Goal: Obtain resource: Download file/media

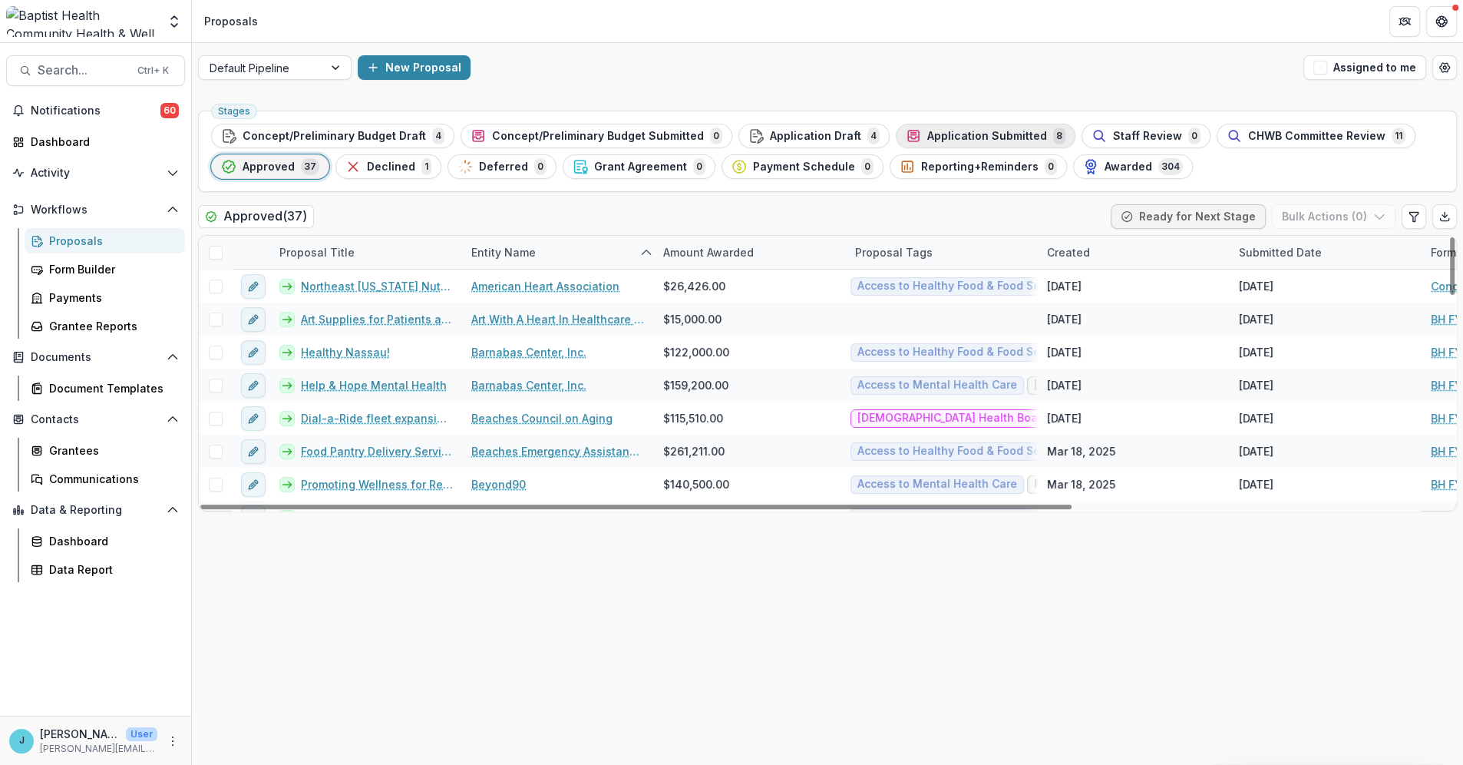
click at [963, 134] on span "Application Submitted" at bounding box center [987, 136] width 120 height 13
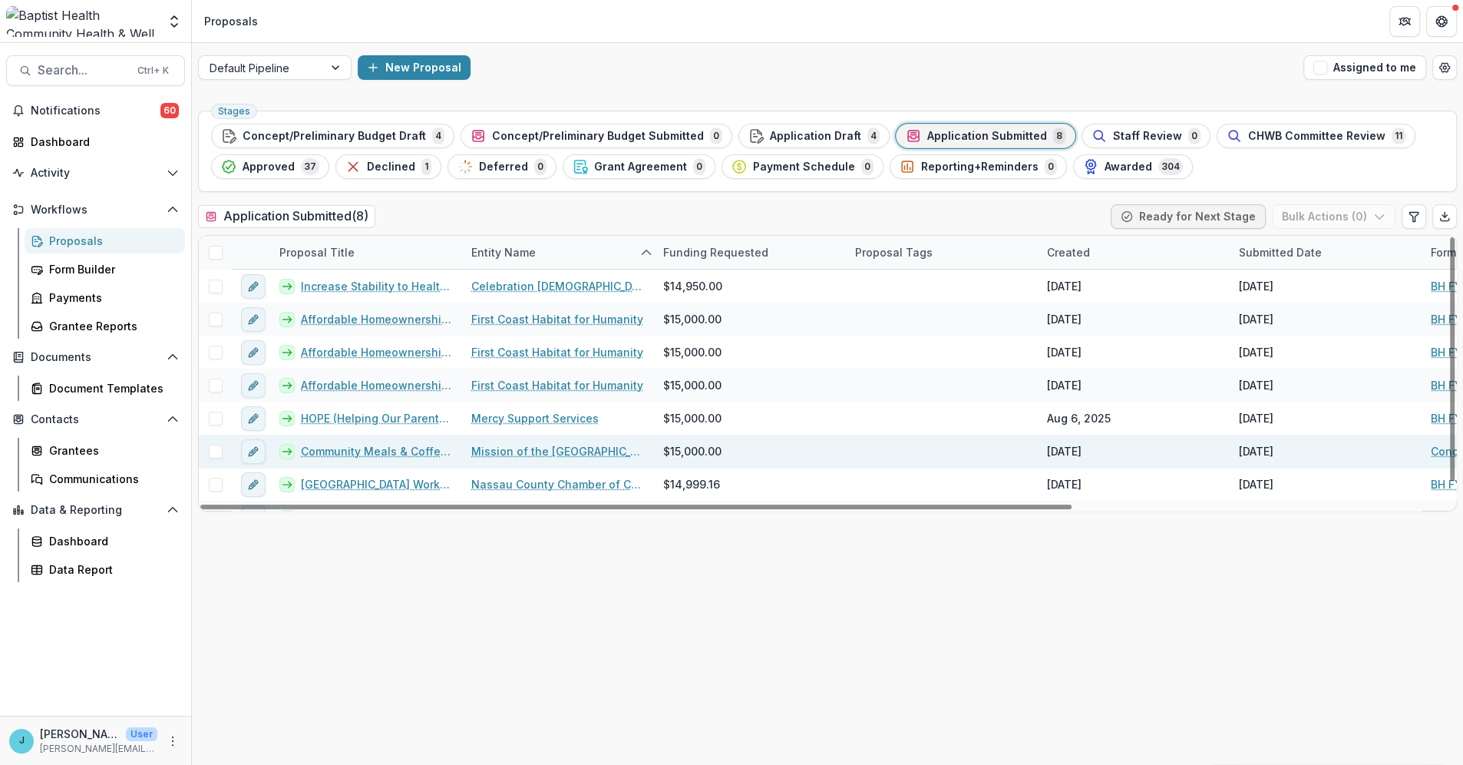
click at [389, 450] on link "Community Meals & Coffee Cafe" at bounding box center [377, 451] width 152 height 16
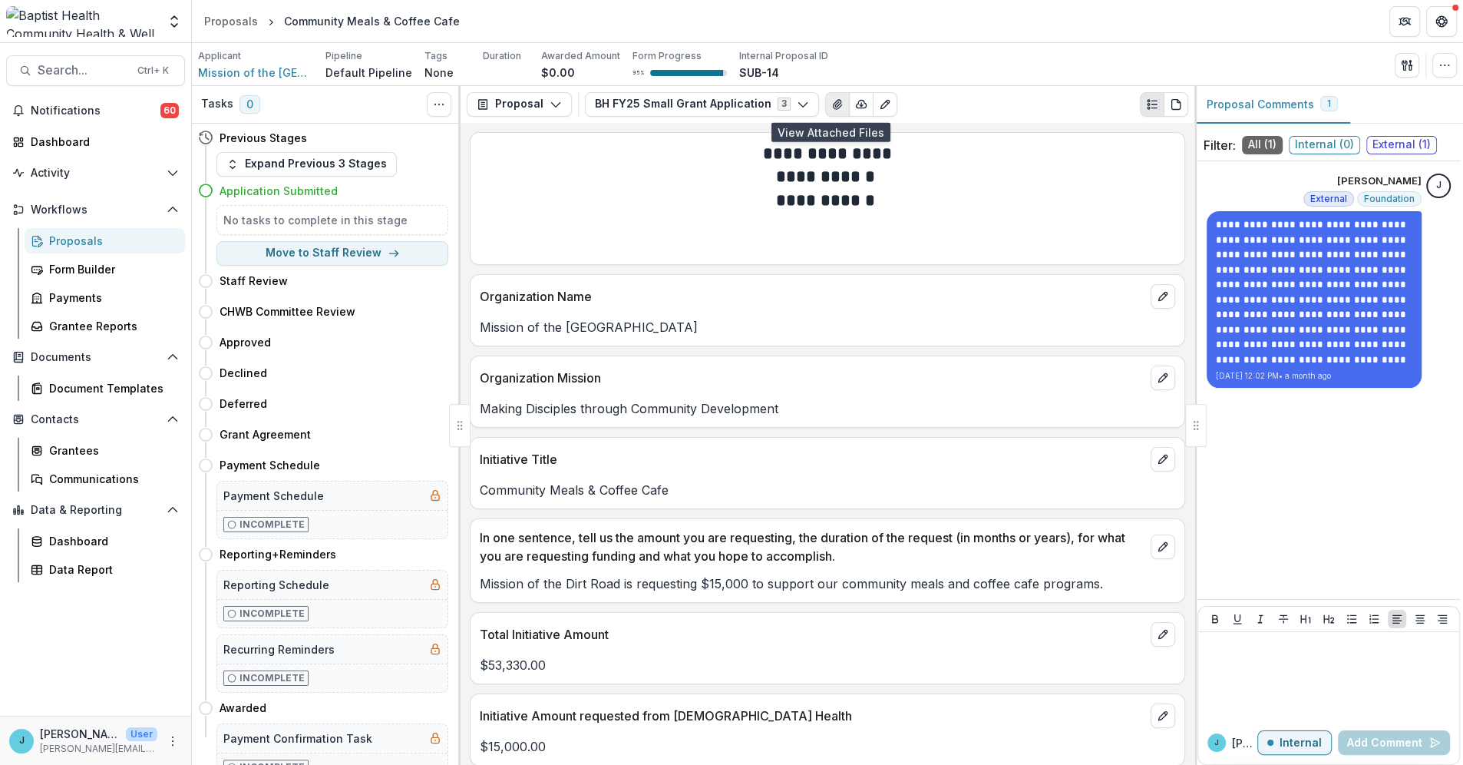
click at [833, 105] on icon "View Attached Files" at bounding box center [837, 104] width 8 height 9
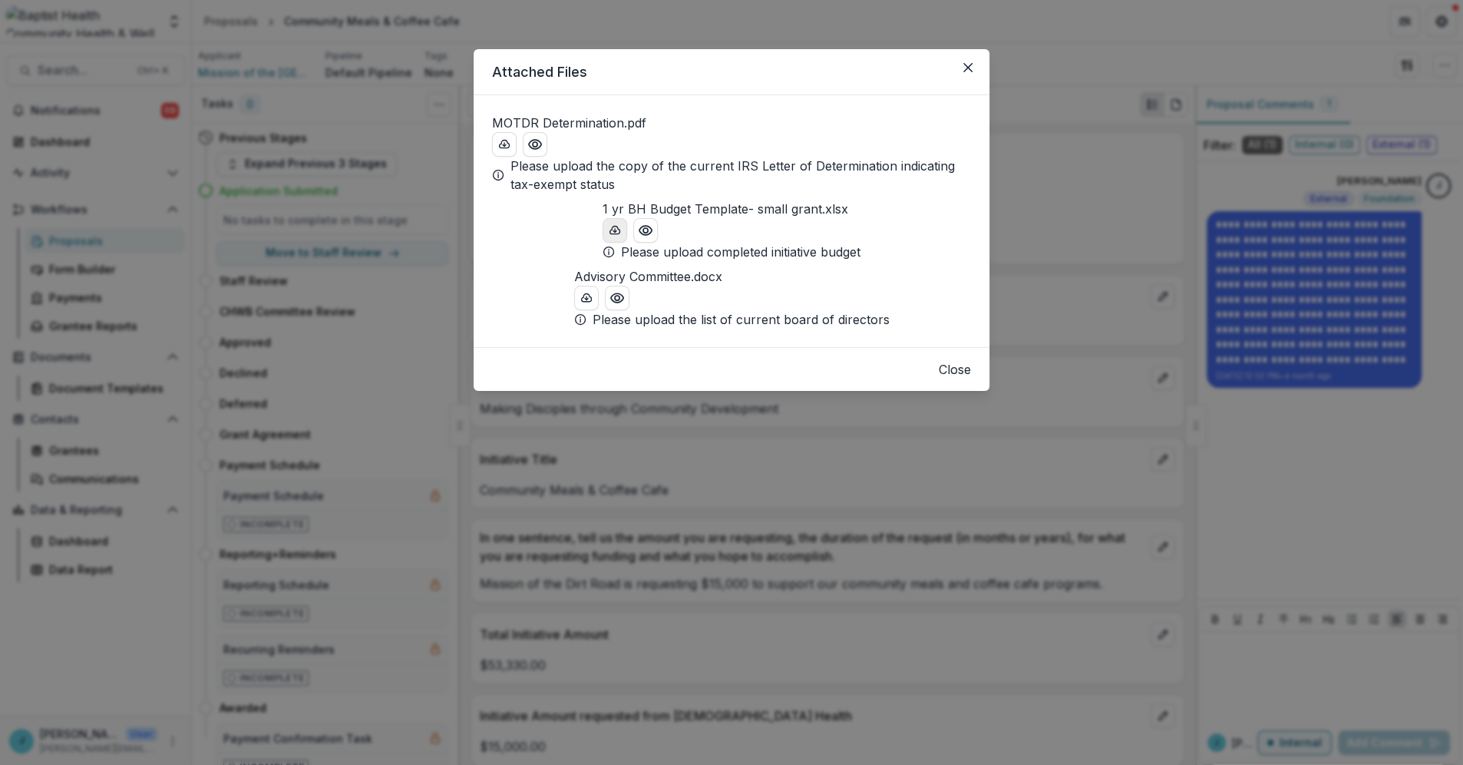
click at [615, 232] on line "download-button" at bounding box center [615, 230] width 0 height 3
click at [963, 66] on icon "Close" at bounding box center [967, 67] width 9 height 9
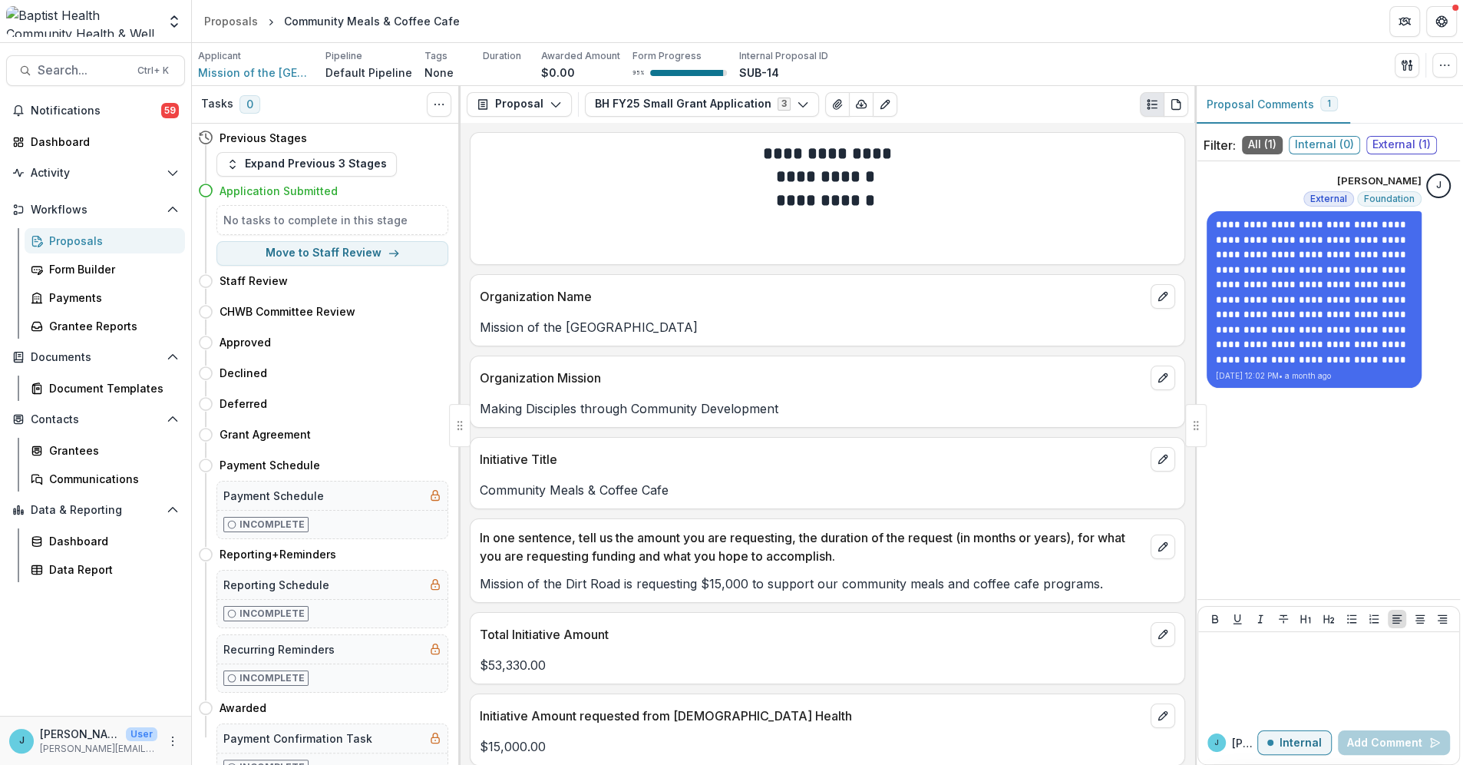
click at [102, 241] on div "Proposals" at bounding box center [111, 241] width 124 height 16
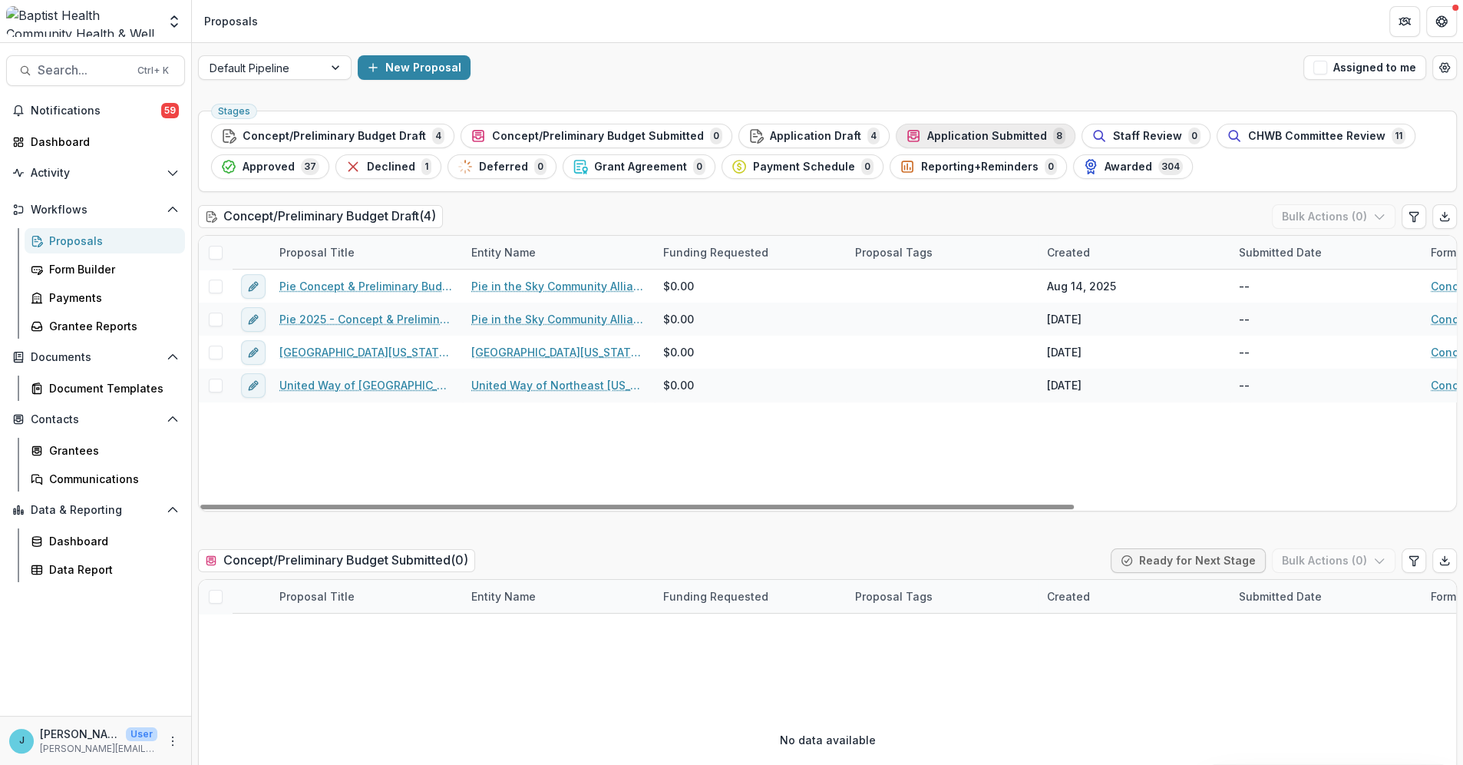
click at [969, 134] on span "Application Submitted" at bounding box center [987, 136] width 120 height 13
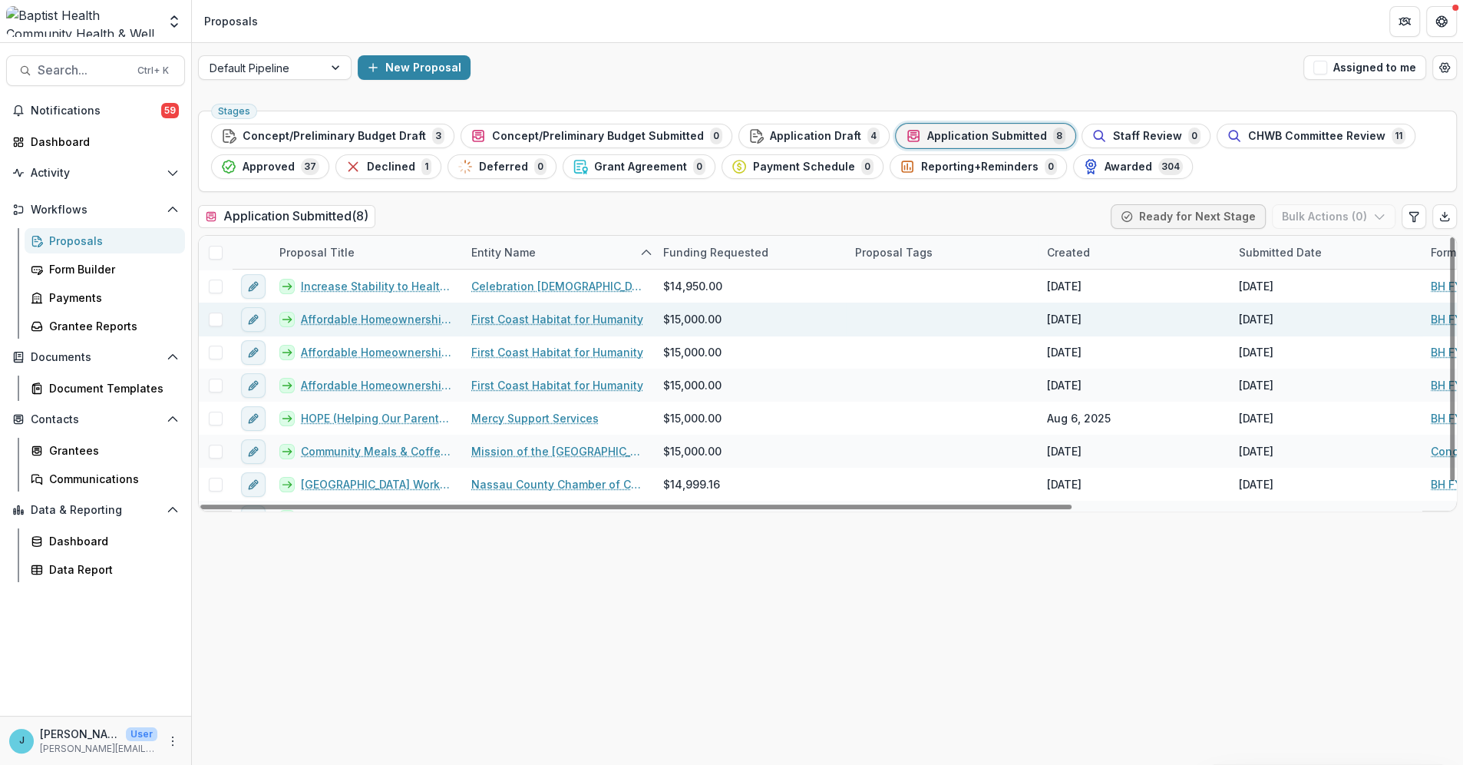
click at [408, 319] on link "Affordable Homeownership Program-[GEOGRAPHIC_DATA]" at bounding box center [377, 319] width 152 height 16
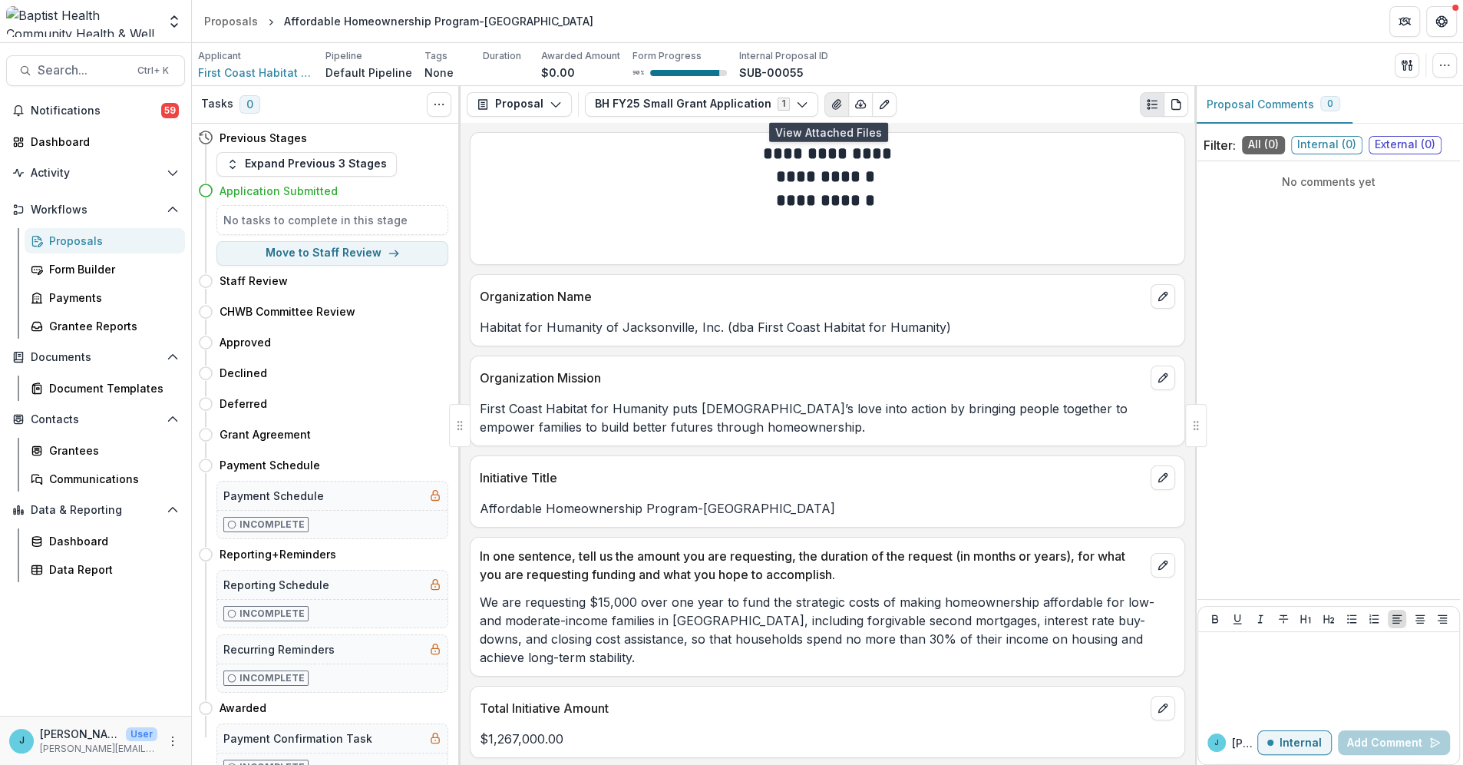
click at [832, 103] on icon "View Attached Files" at bounding box center [836, 104] width 8 height 9
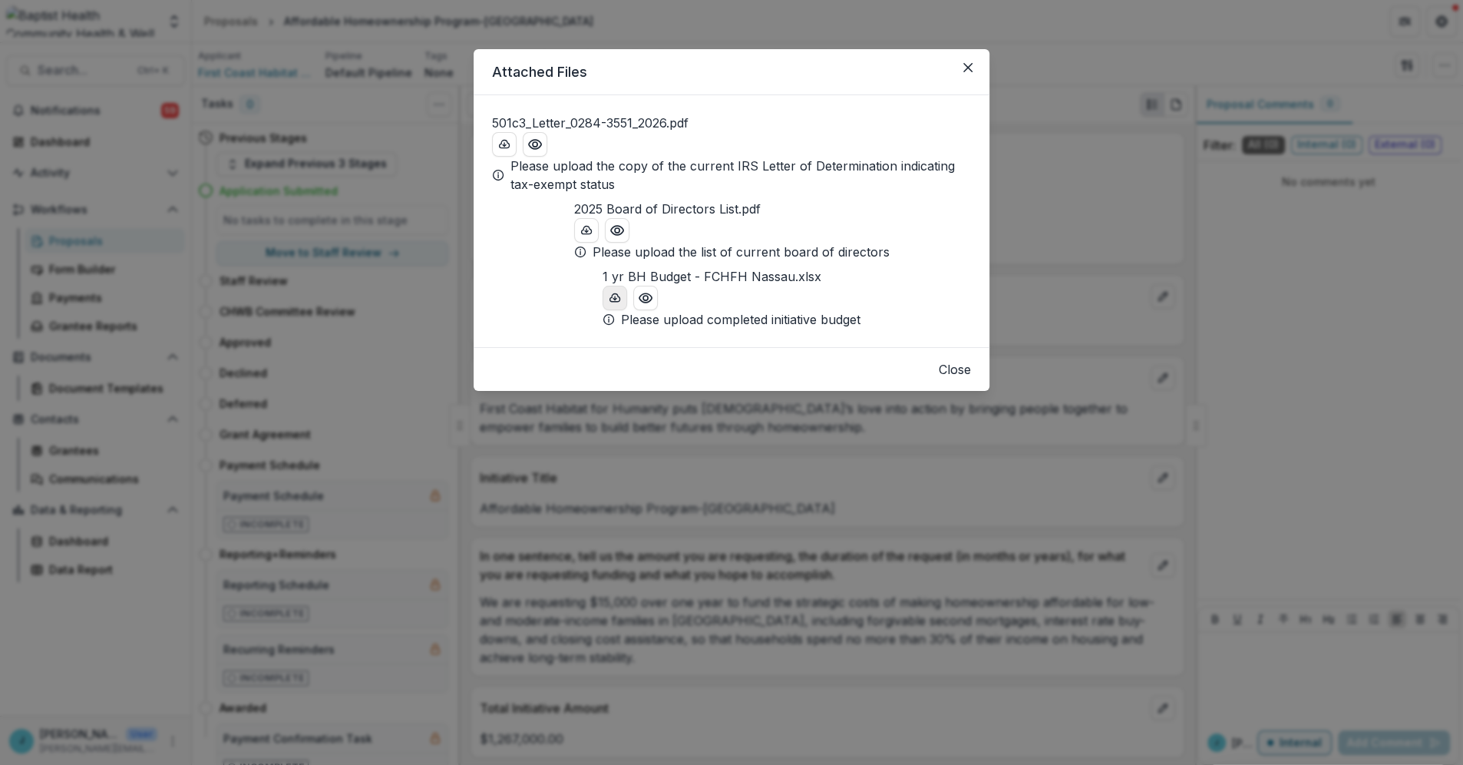
click at [609, 304] on icon "download-button" at bounding box center [615, 298] width 12 height 12
click at [963, 63] on icon "Close" at bounding box center [967, 67] width 9 height 9
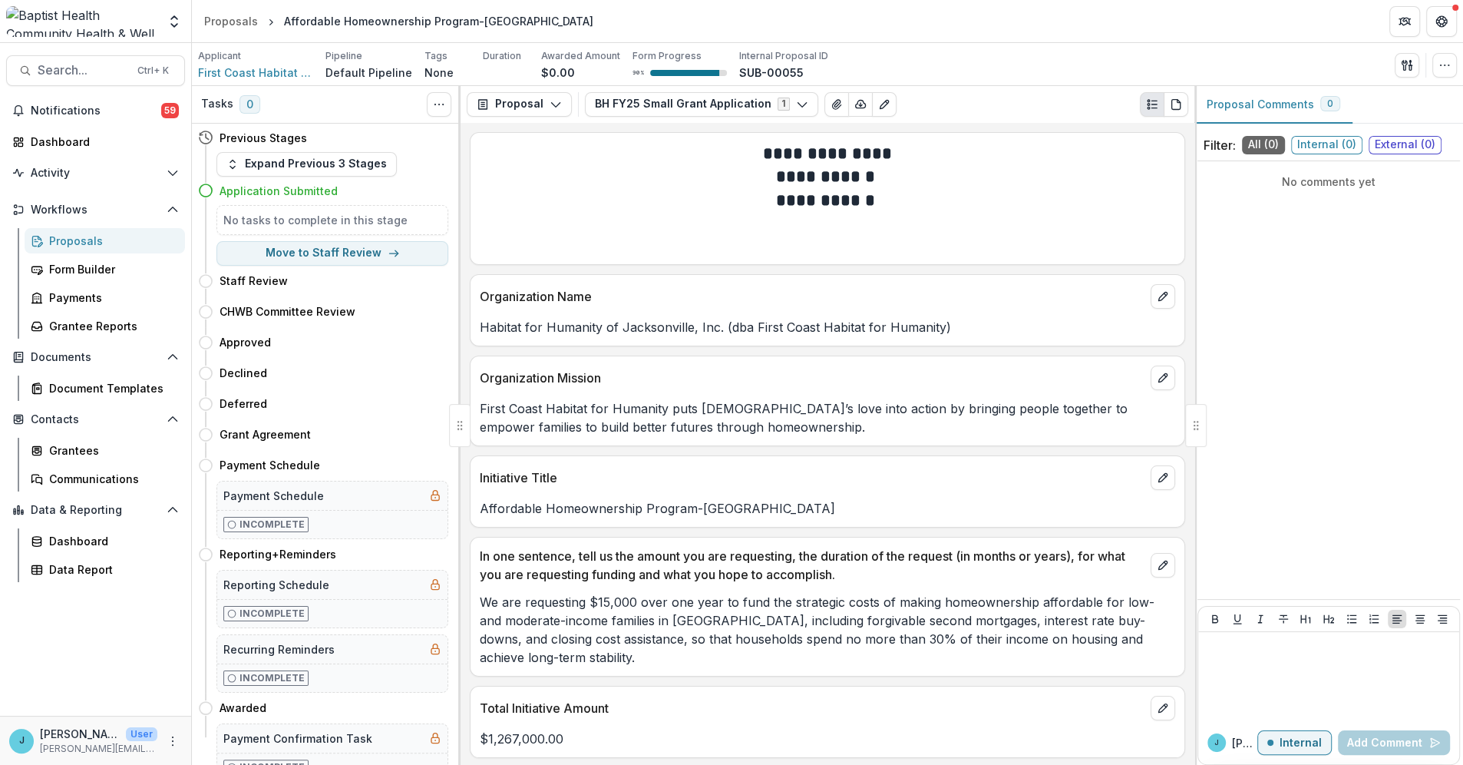
click at [76, 243] on div "Proposals" at bounding box center [111, 241] width 124 height 16
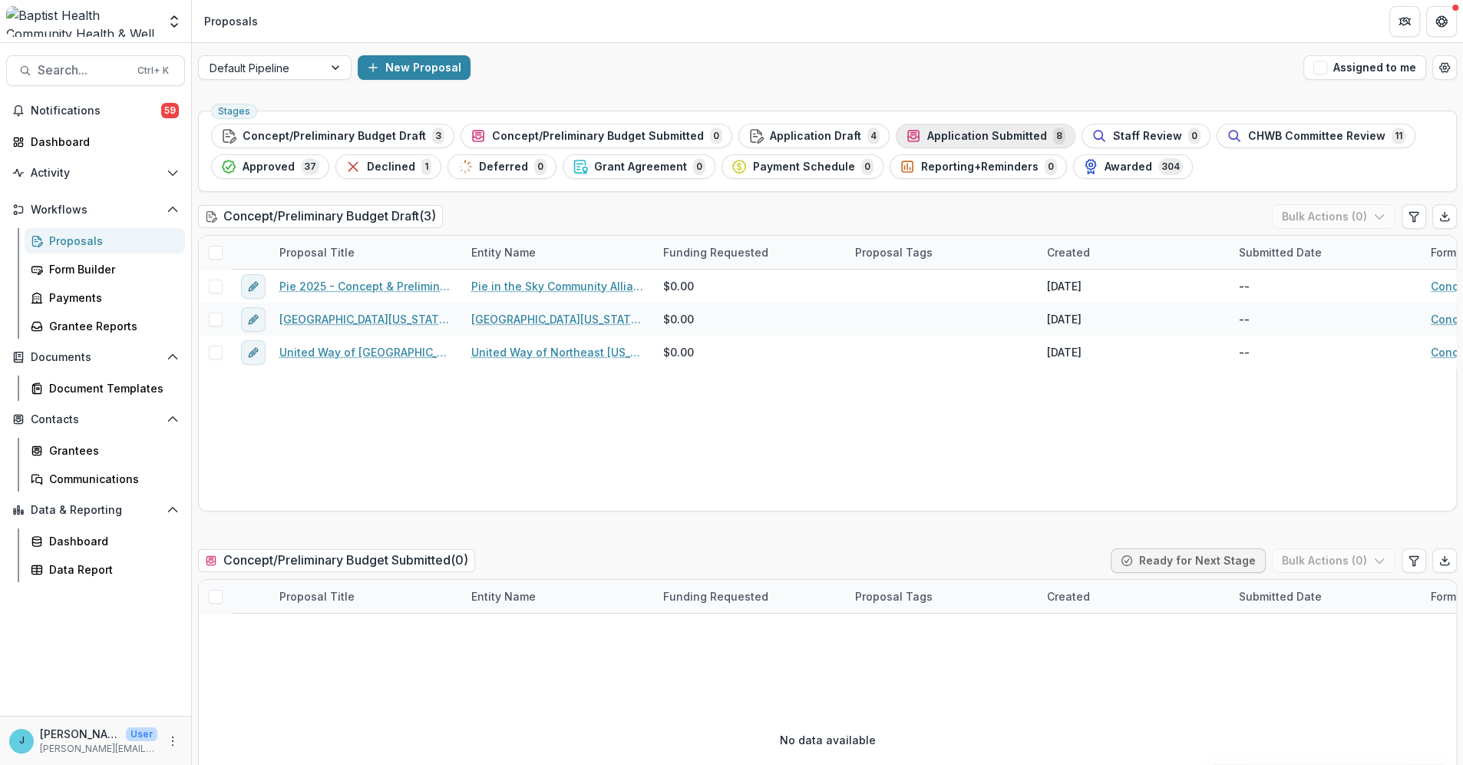
click at [936, 134] on span "Application Submitted" at bounding box center [987, 136] width 120 height 13
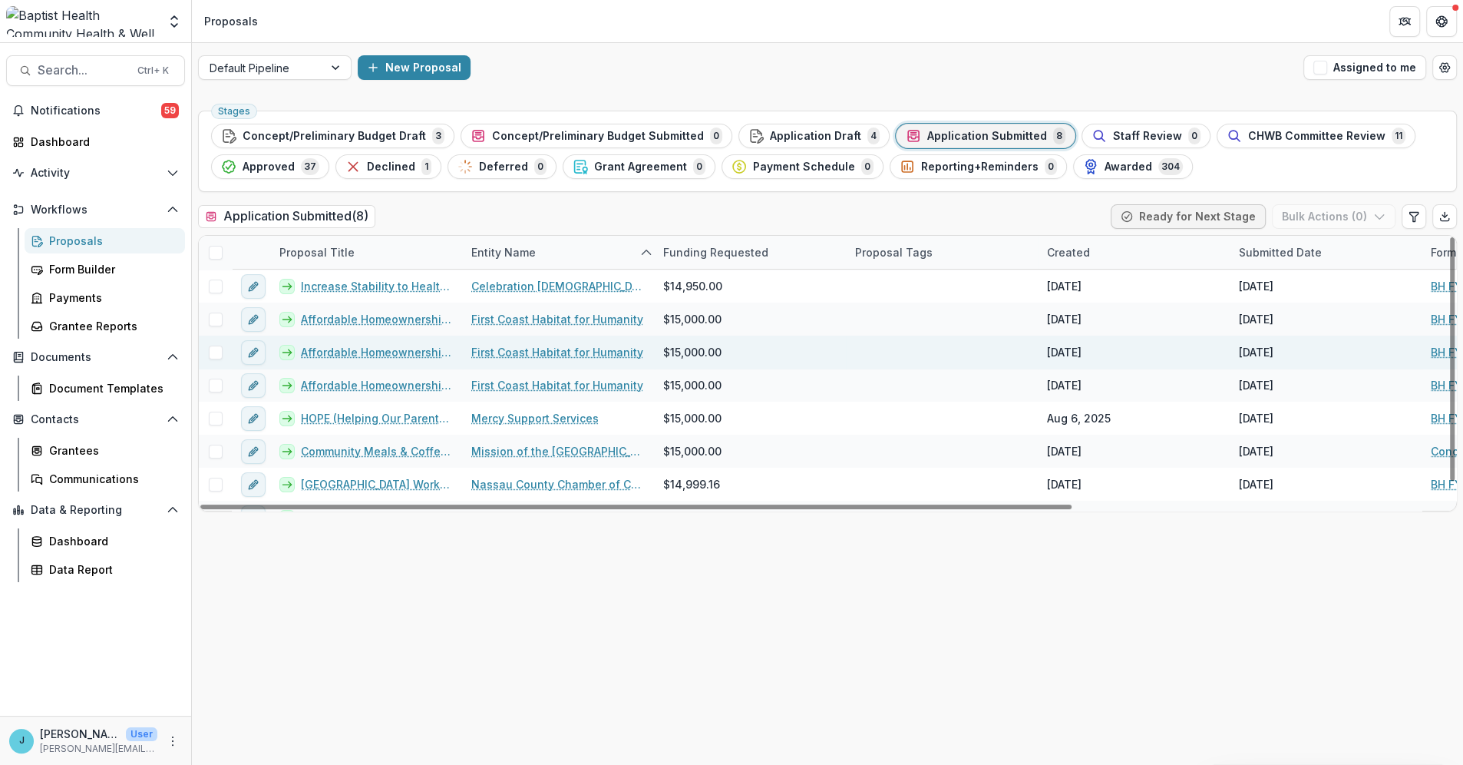
click at [425, 353] on link "Affordable Homeownership Program-[GEOGRAPHIC_DATA]" at bounding box center [377, 352] width 152 height 16
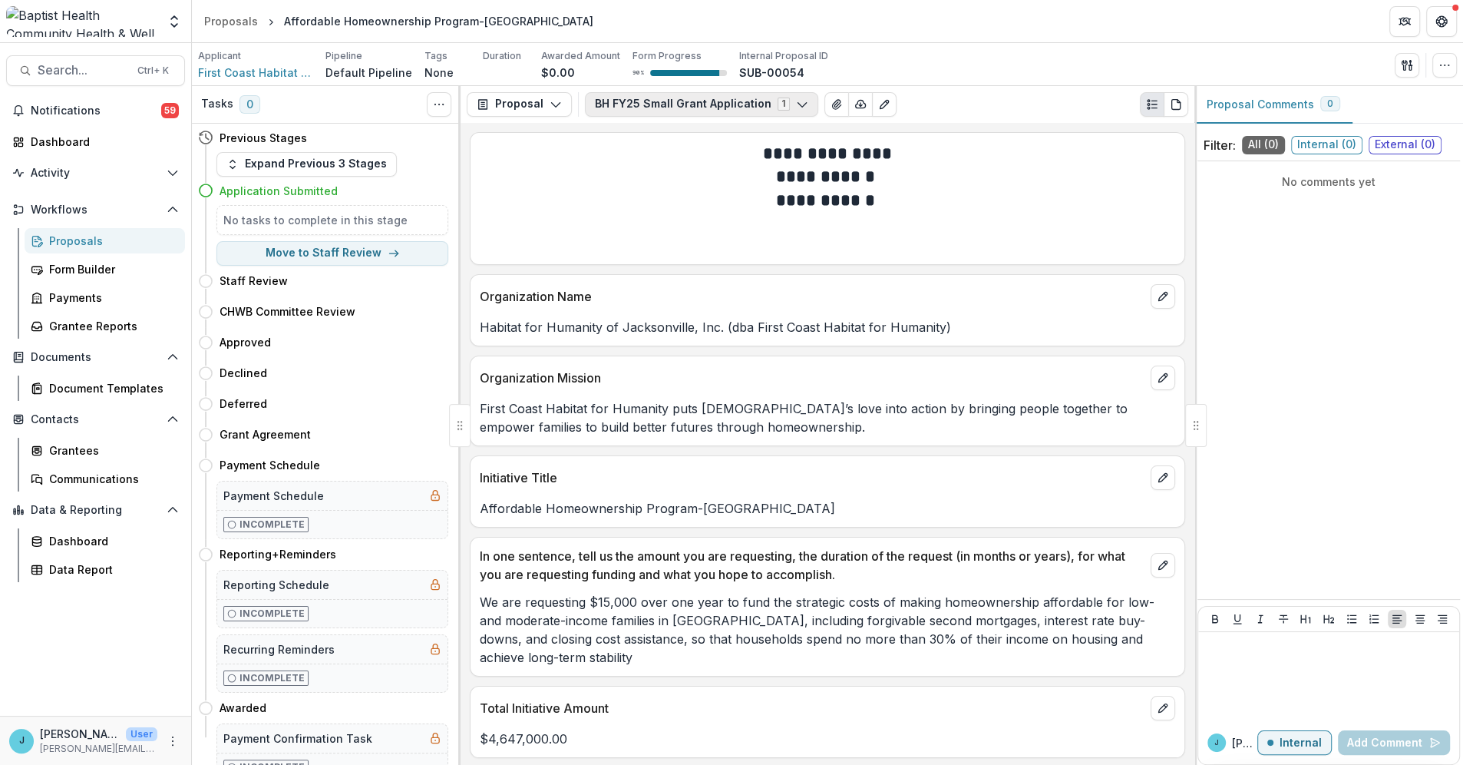
click at [796, 103] on icon "button" at bounding box center [802, 104] width 12 height 12
click at [831, 99] on icon "View Attached Files" at bounding box center [837, 104] width 12 height 12
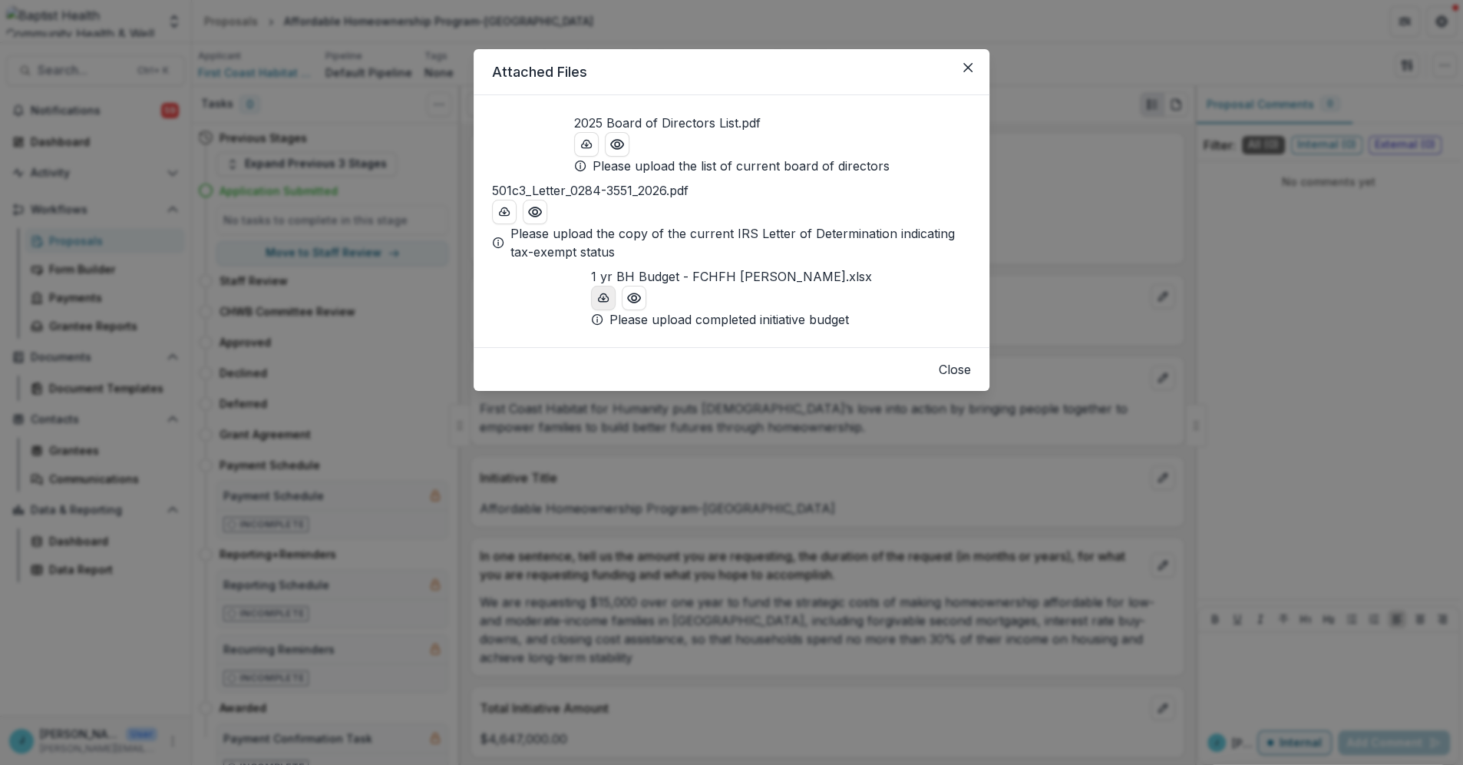
click at [599, 301] on icon "download-button" at bounding box center [604, 297] width 10 height 8
click at [973, 64] on button "Close" at bounding box center [968, 67] width 25 height 25
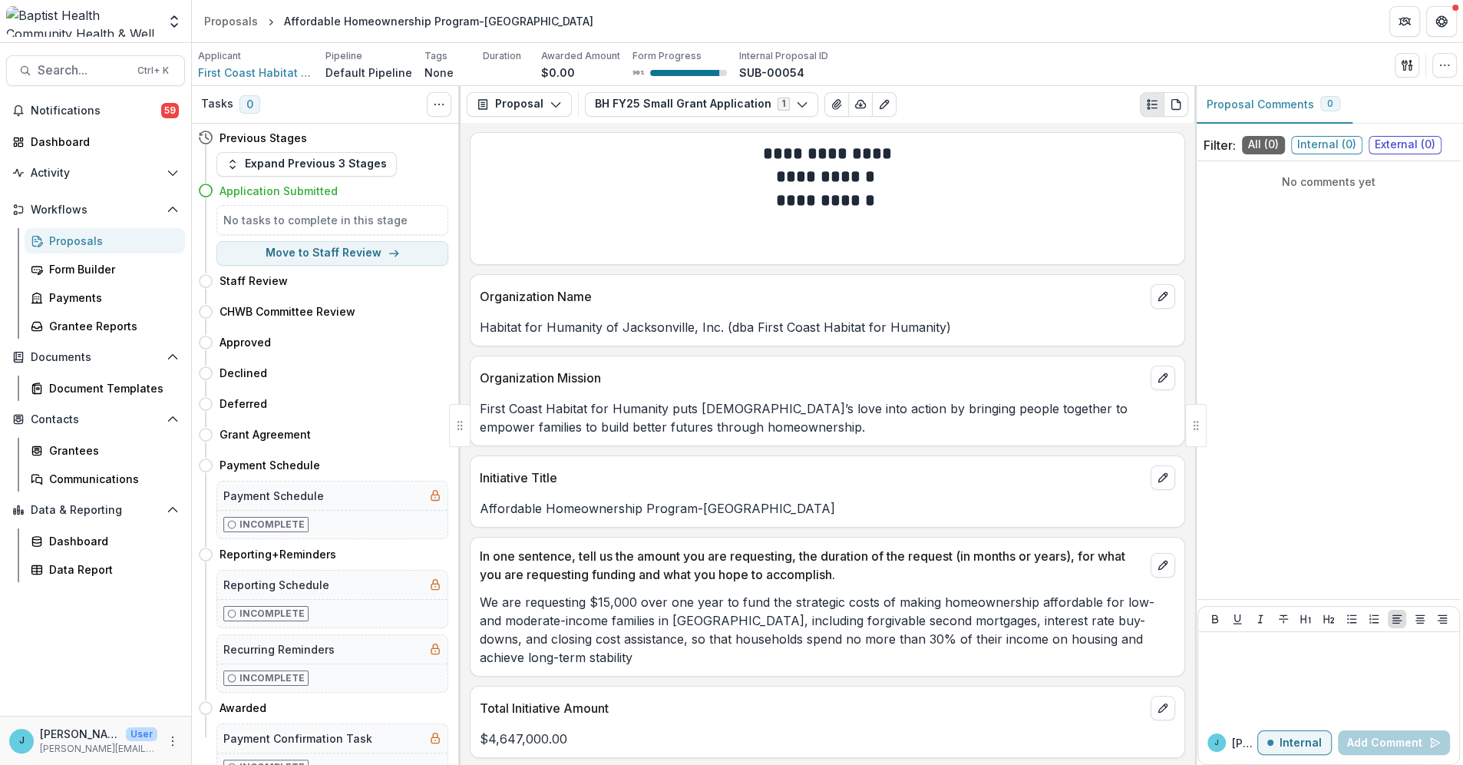
click at [61, 236] on div "Proposals" at bounding box center [111, 241] width 124 height 16
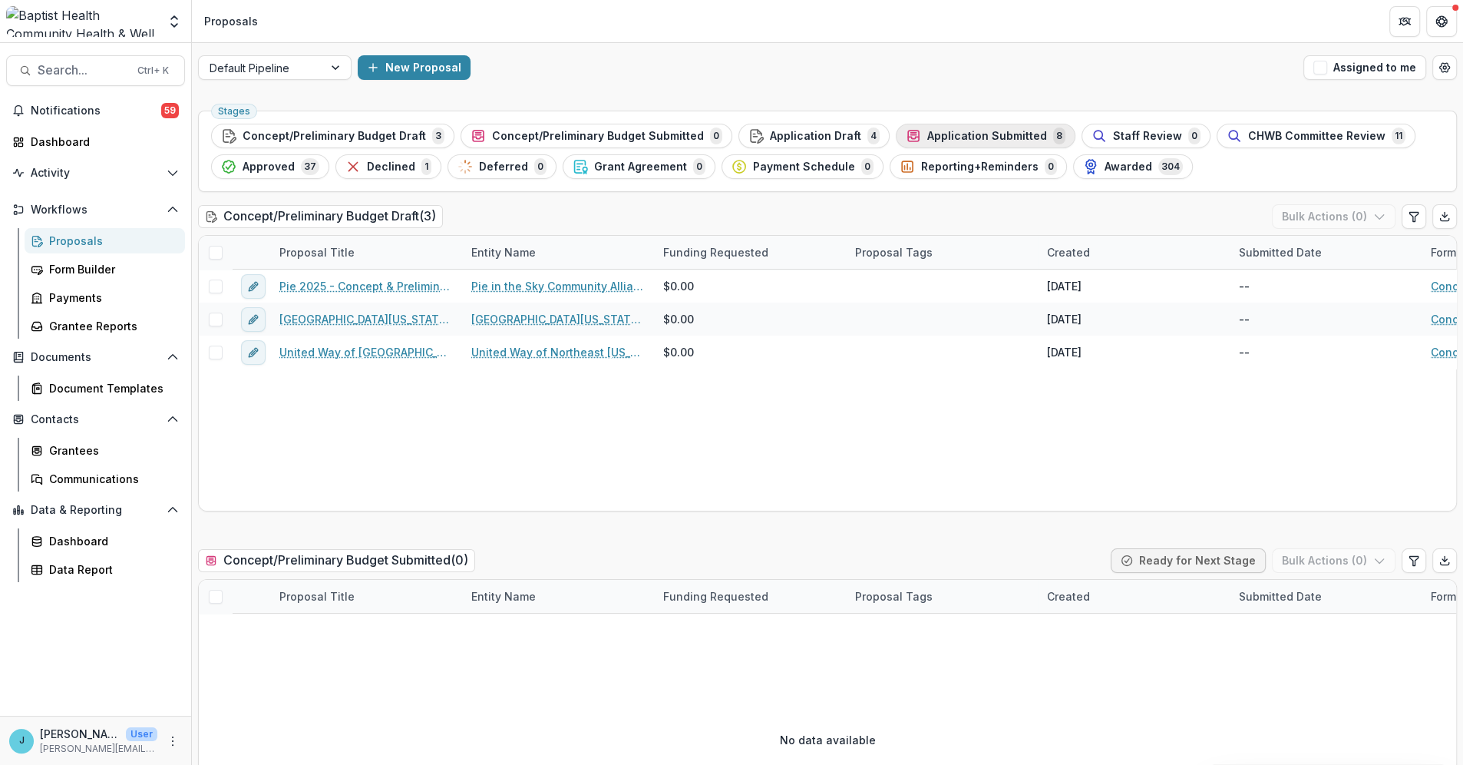
click at [983, 131] on span "Application Submitted" at bounding box center [987, 136] width 120 height 13
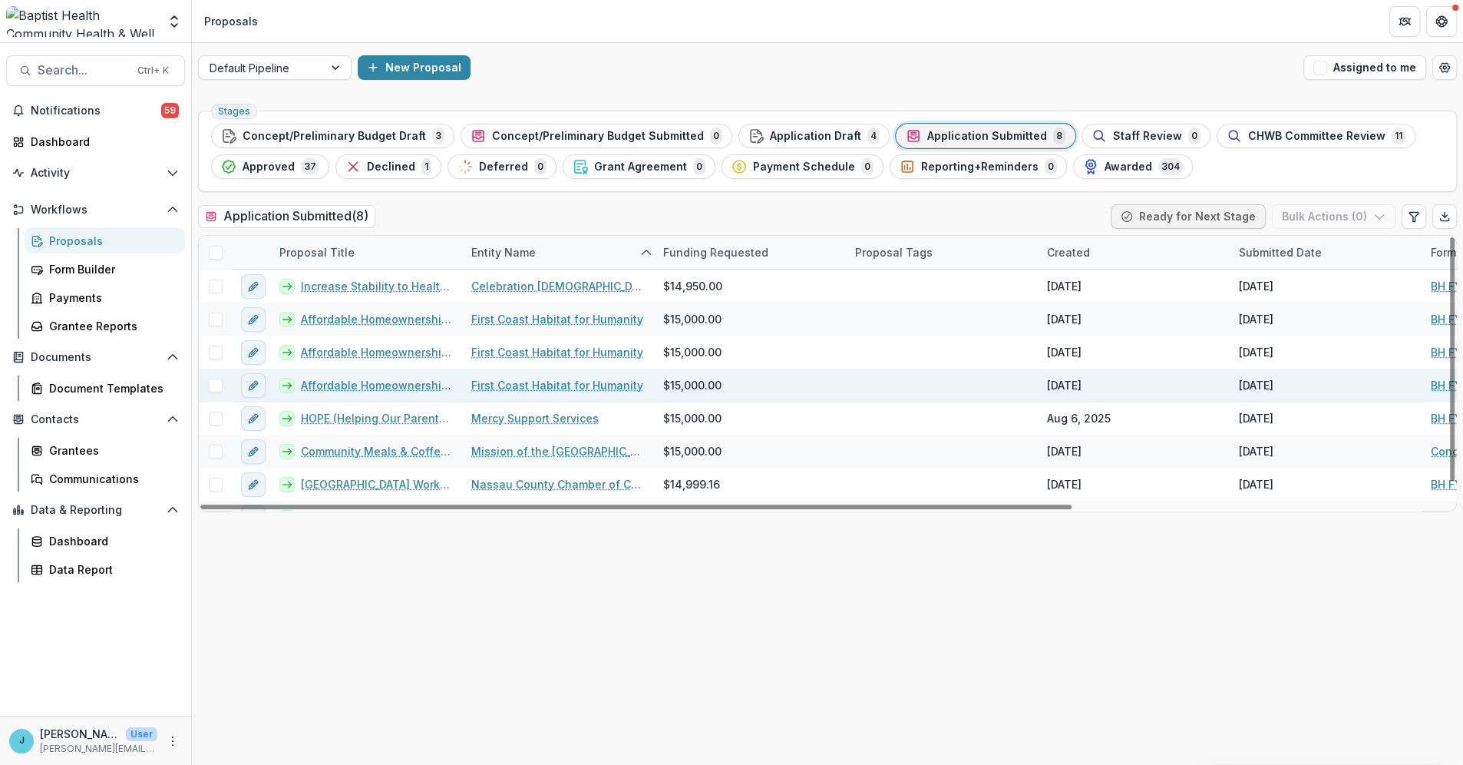
click at [405, 377] on link "Affordable Homeownership Program-[GEOGRAPHIC_DATA]" at bounding box center [377, 385] width 152 height 16
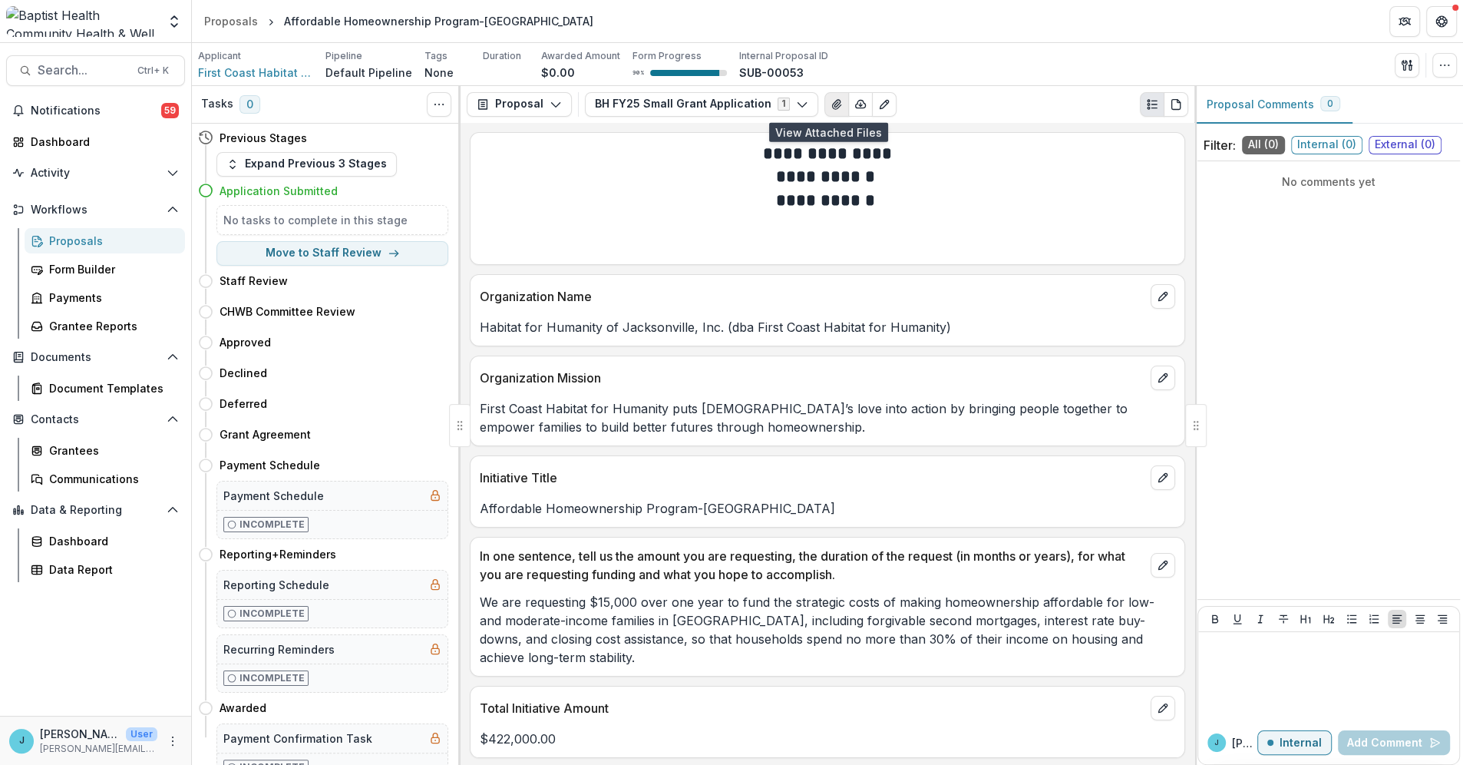
click at [831, 101] on icon "View Attached Files" at bounding box center [837, 104] width 12 height 12
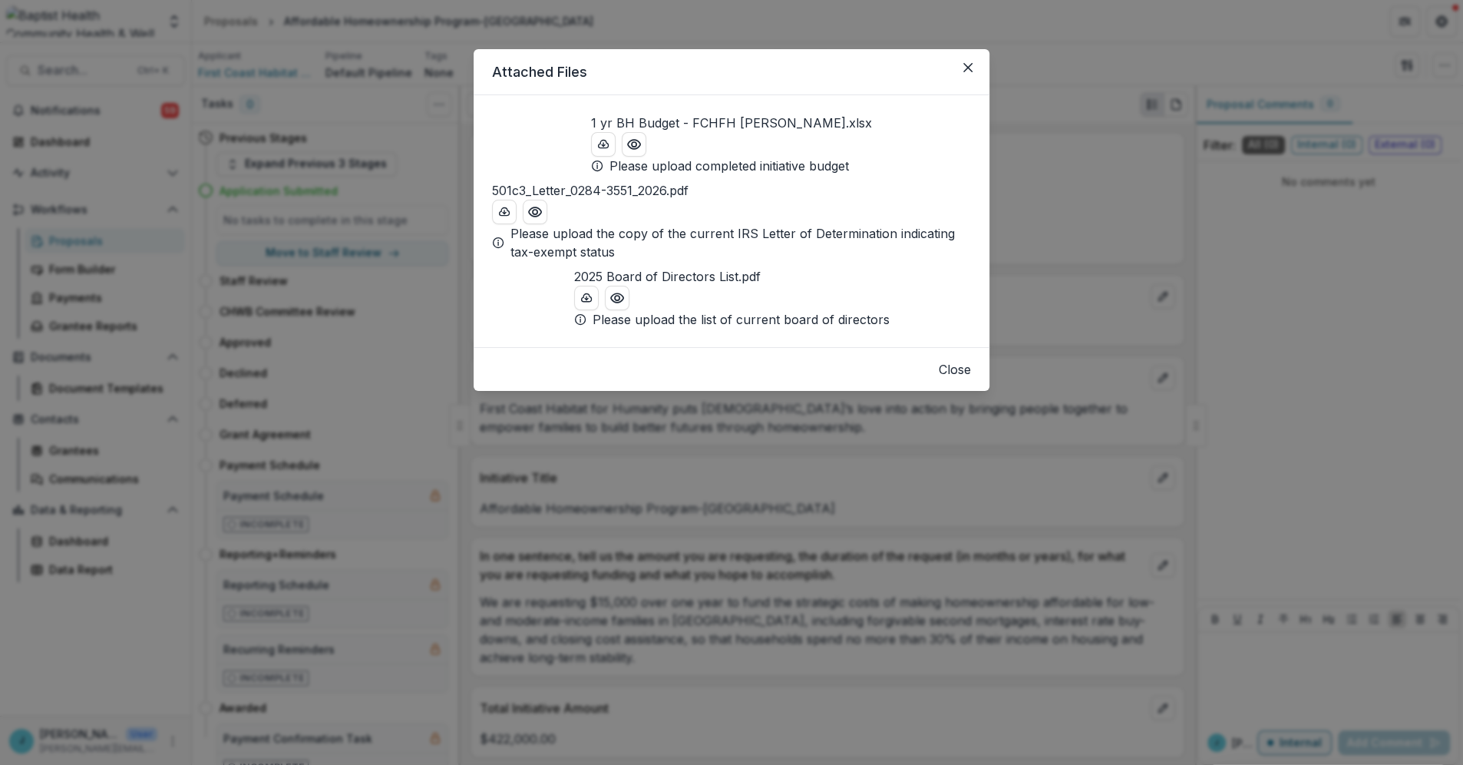
drag, startPoint x: 512, startPoint y: 148, endPoint x: 527, endPoint y: 159, distance: 18.1
click at [591, 150] on button "download-button" at bounding box center [603, 144] width 25 height 25
click at [967, 73] on button "Close" at bounding box center [968, 67] width 25 height 25
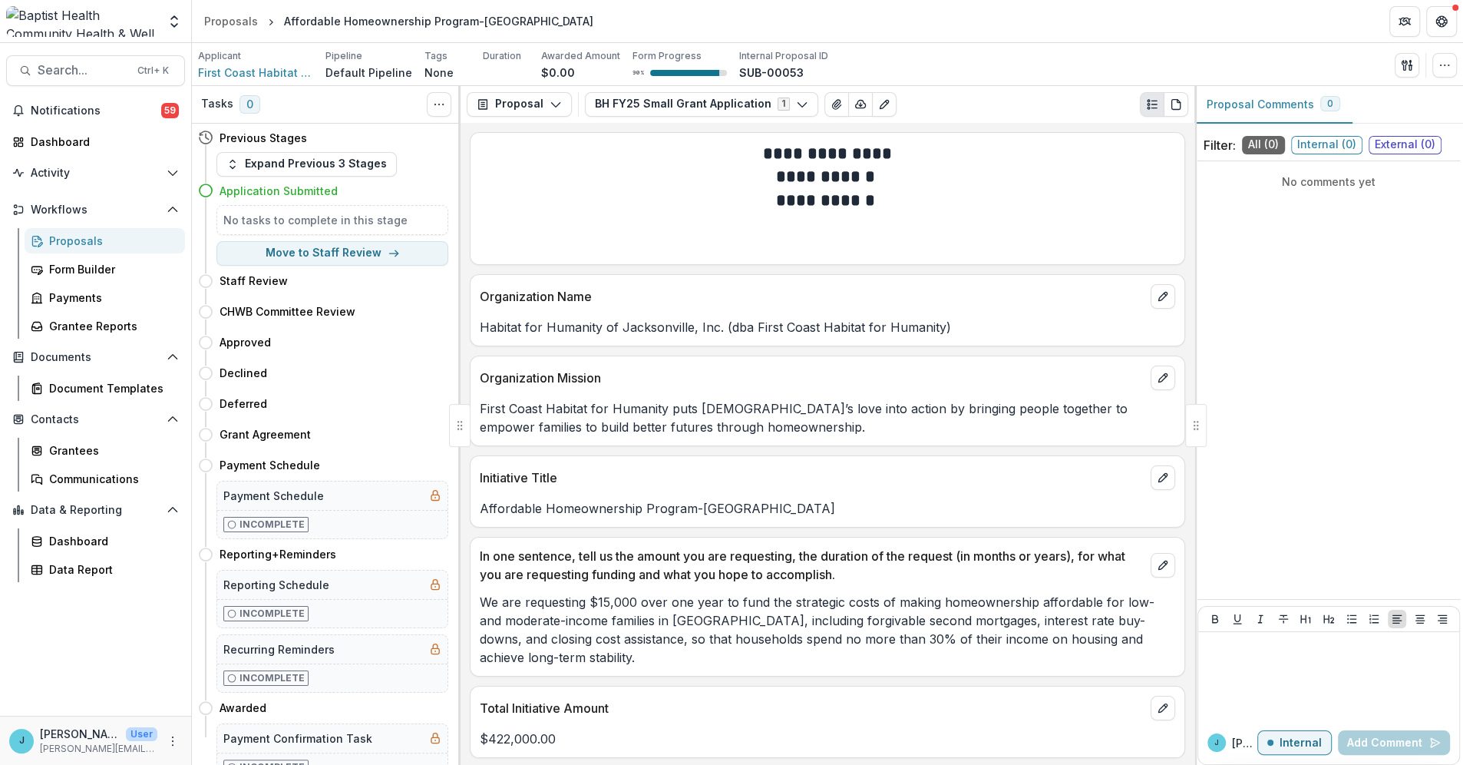
click at [61, 243] on div "Proposals" at bounding box center [111, 241] width 124 height 16
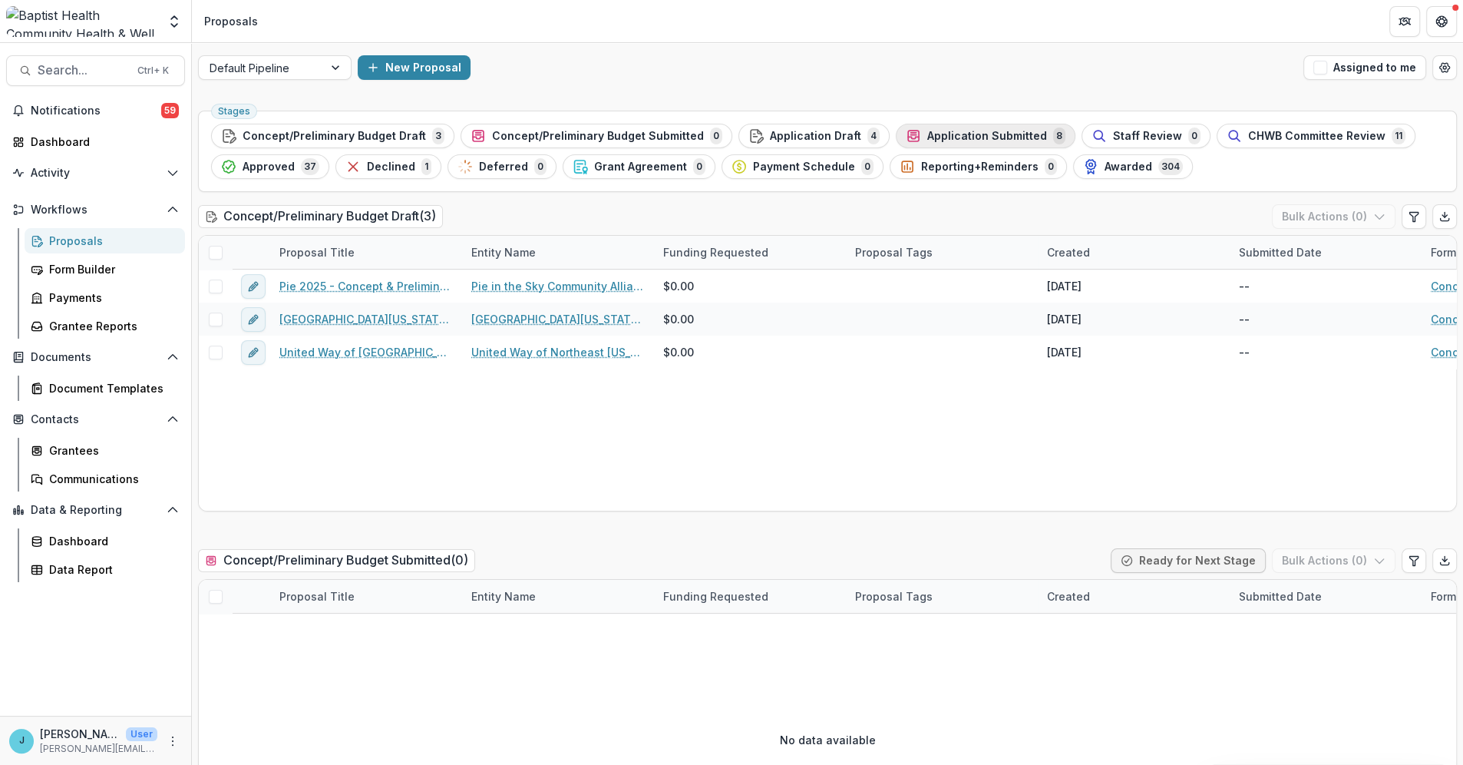
click at [971, 132] on span "Application Submitted" at bounding box center [987, 136] width 120 height 13
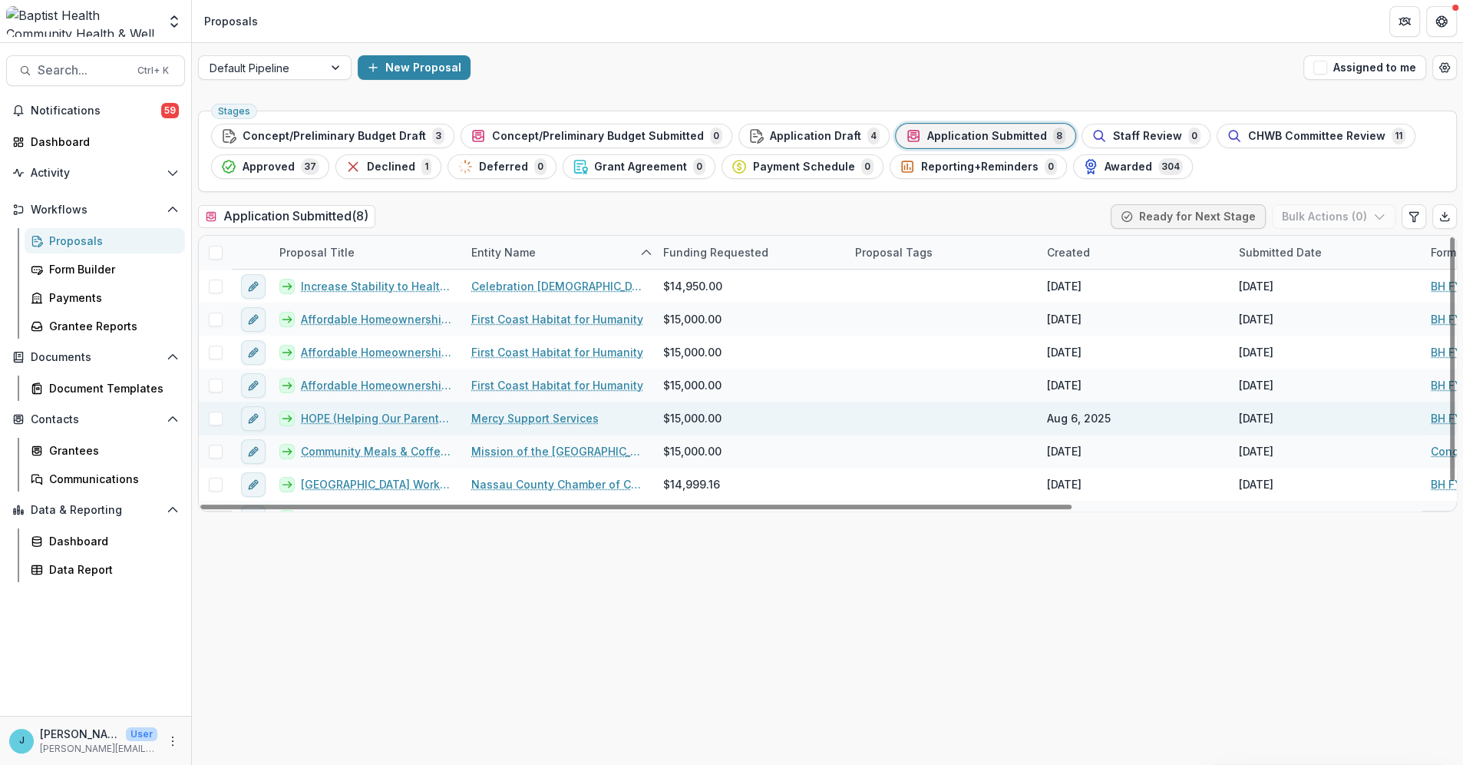
click at [372, 415] on link "HOPE (Helping Our Parents Excel)" at bounding box center [377, 418] width 152 height 16
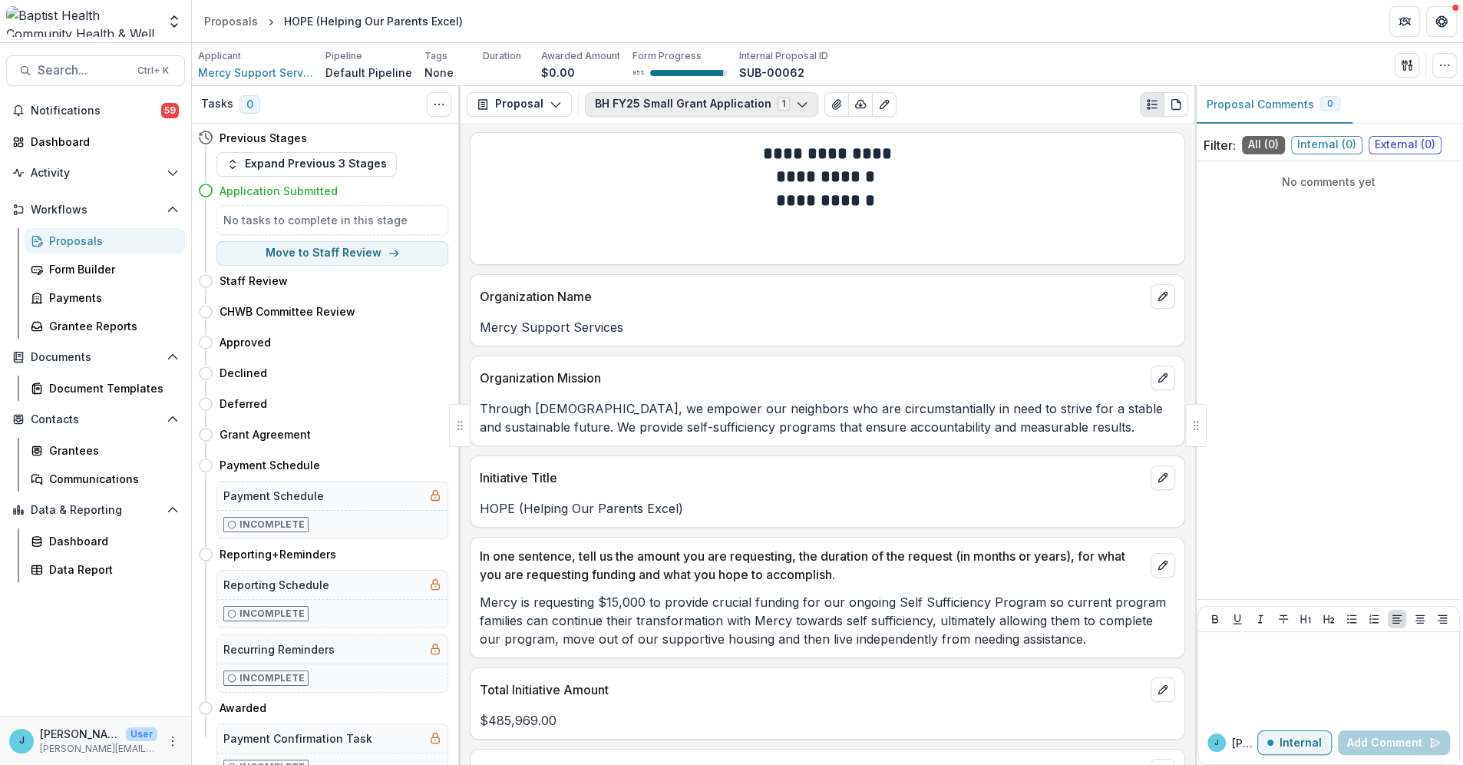
click at [798, 104] on polyline "button" at bounding box center [802, 104] width 8 height 5
click at [831, 101] on icon "View Attached Files" at bounding box center [837, 104] width 12 height 12
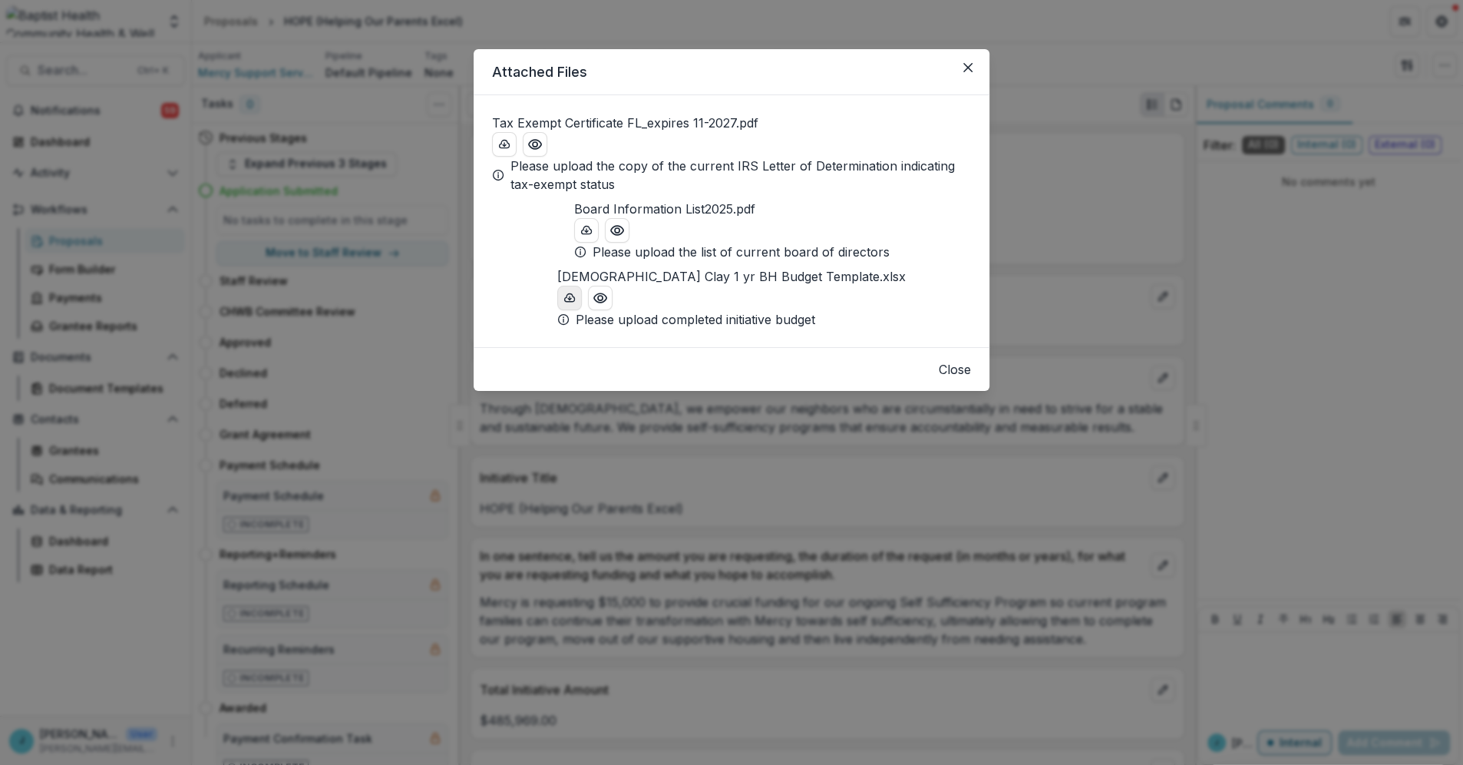
click at [570, 299] on line "download-button" at bounding box center [570, 297] width 0 height 3
click at [966, 64] on icon "Close" at bounding box center [967, 67] width 9 height 9
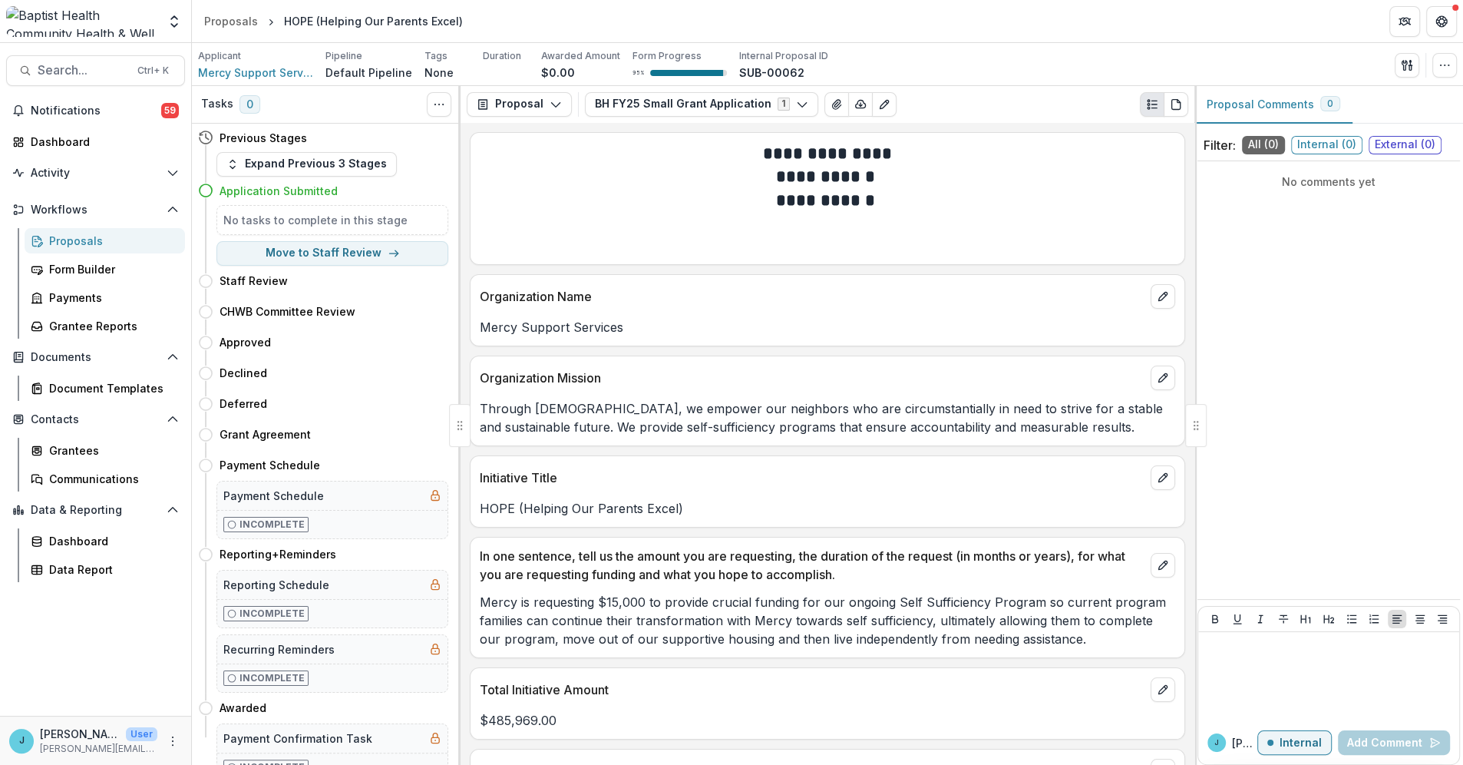
click at [58, 246] on div "Proposals" at bounding box center [111, 241] width 124 height 16
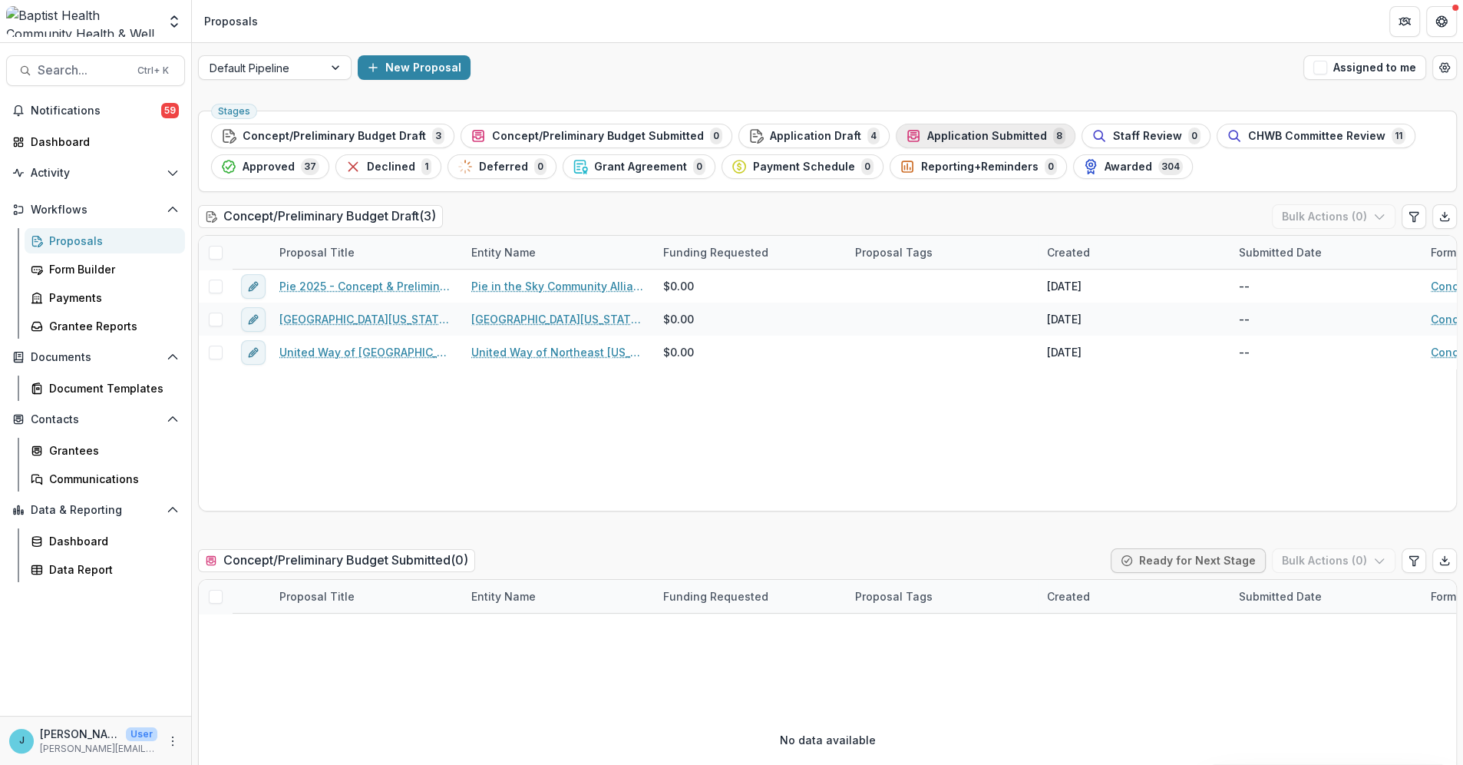
click at [940, 134] on span "Application Submitted" at bounding box center [987, 136] width 120 height 13
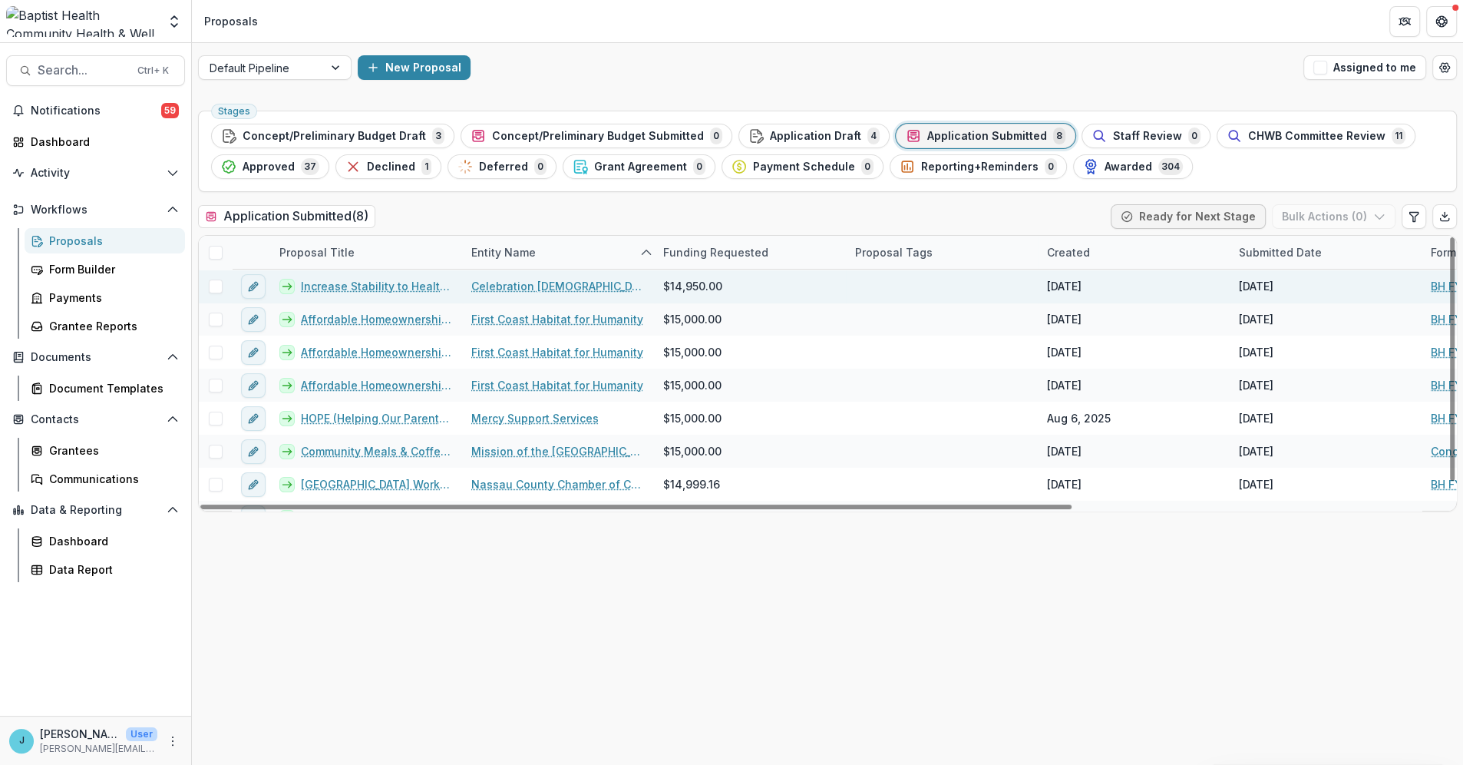
click at [382, 286] on link "Increase Stability to Healthy Food" at bounding box center [377, 286] width 152 height 16
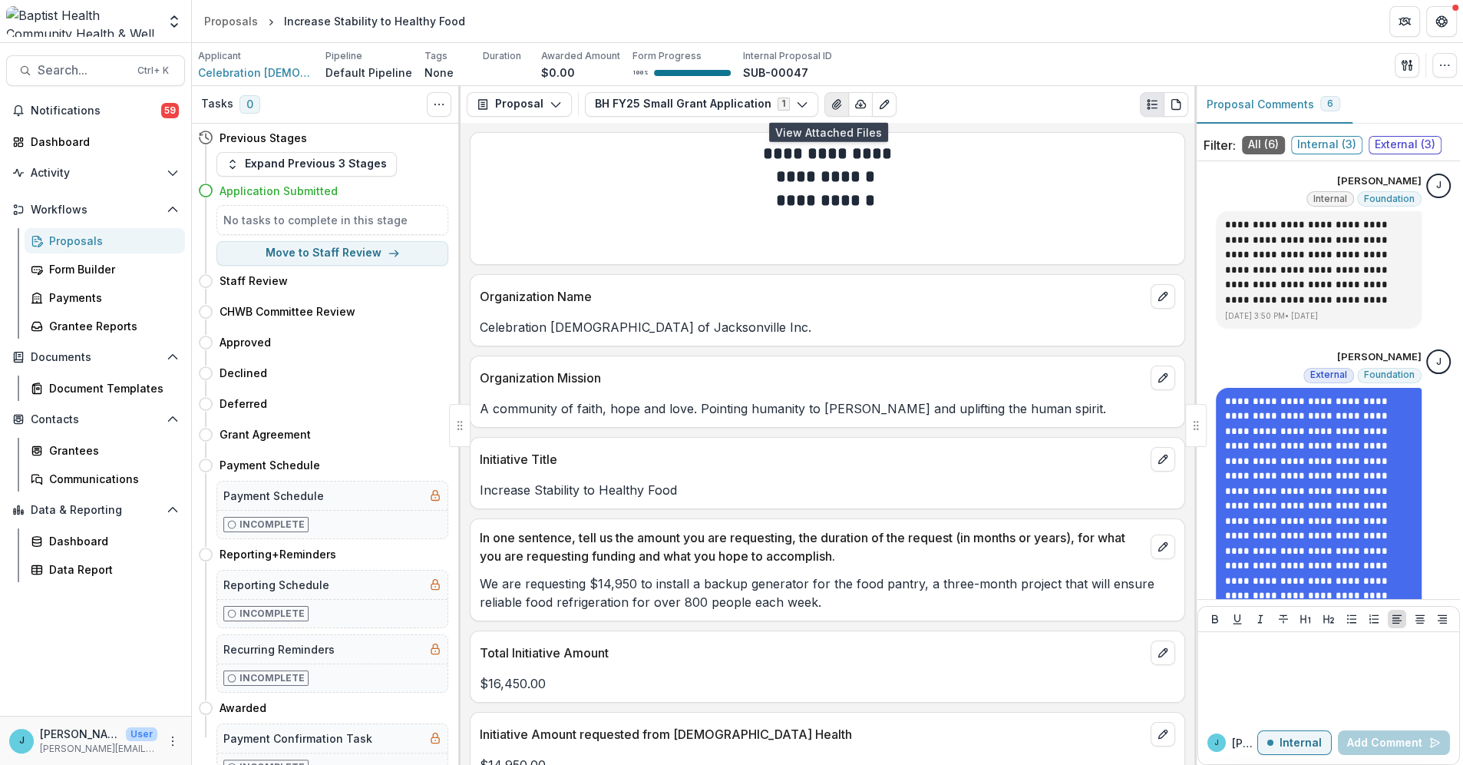
click at [831, 101] on icon "View Attached Files" at bounding box center [837, 104] width 12 height 12
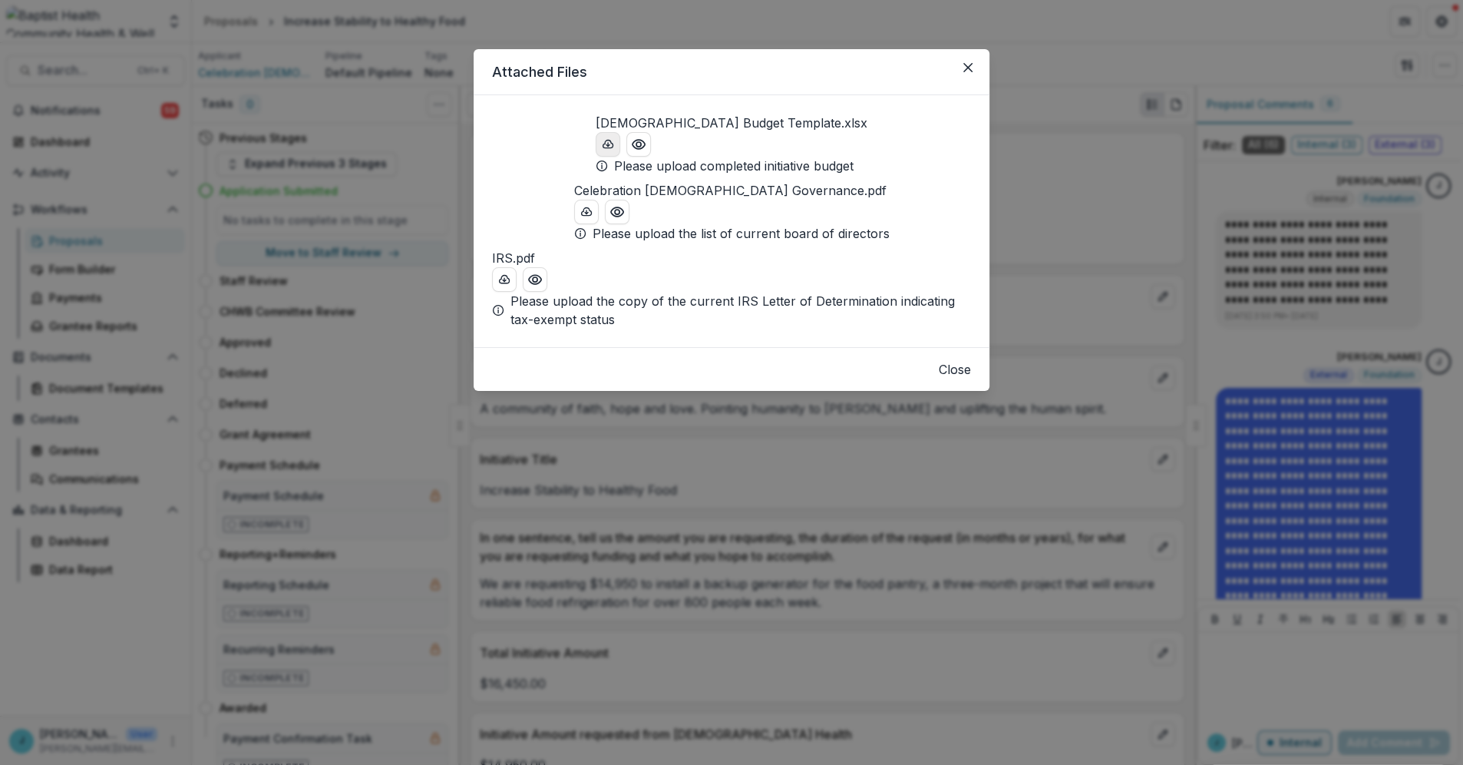
click at [603, 147] on icon "download-button" at bounding box center [608, 144] width 10 height 8
click at [970, 68] on icon "Close" at bounding box center [967, 67] width 9 height 9
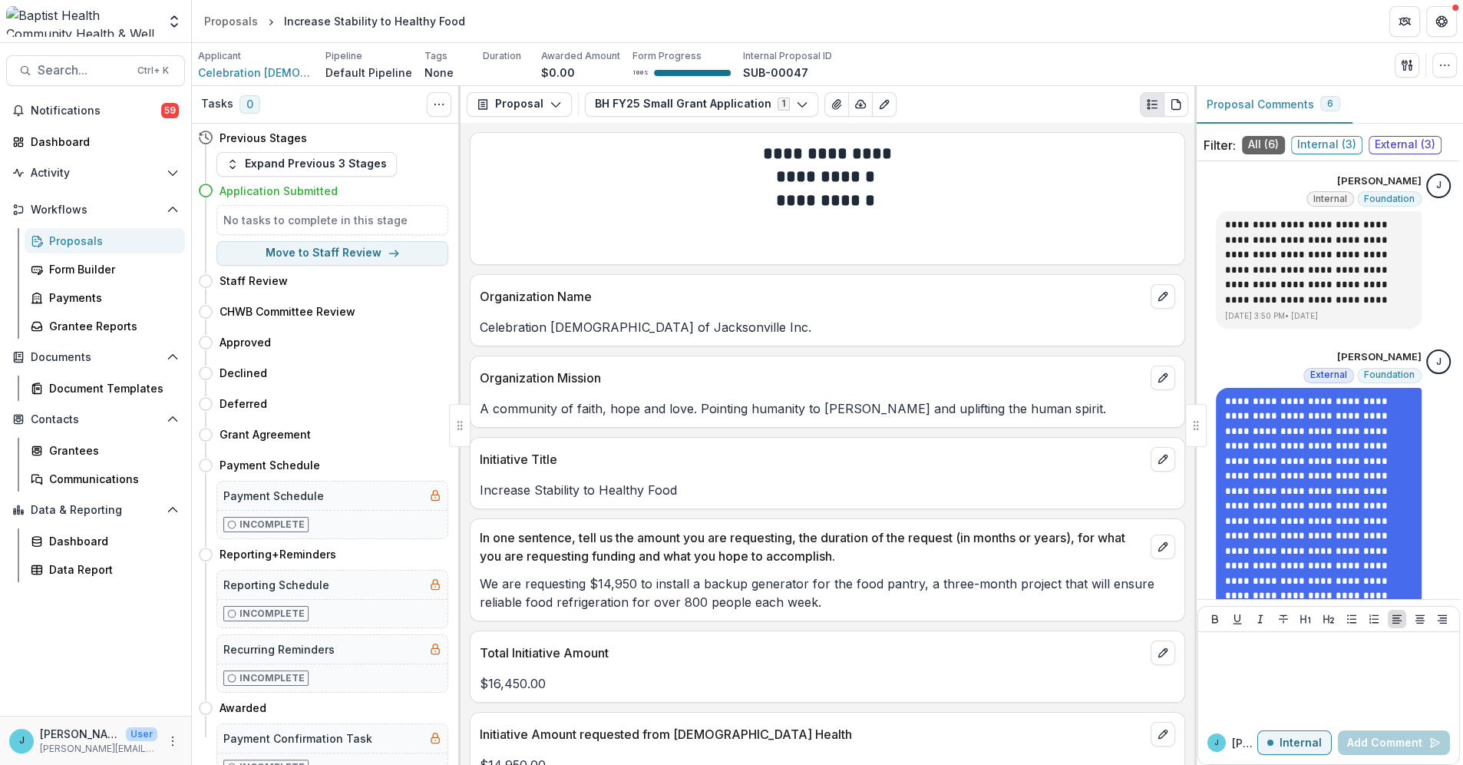
click at [101, 236] on div "Proposals" at bounding box center [111, 241] width 124 height 16
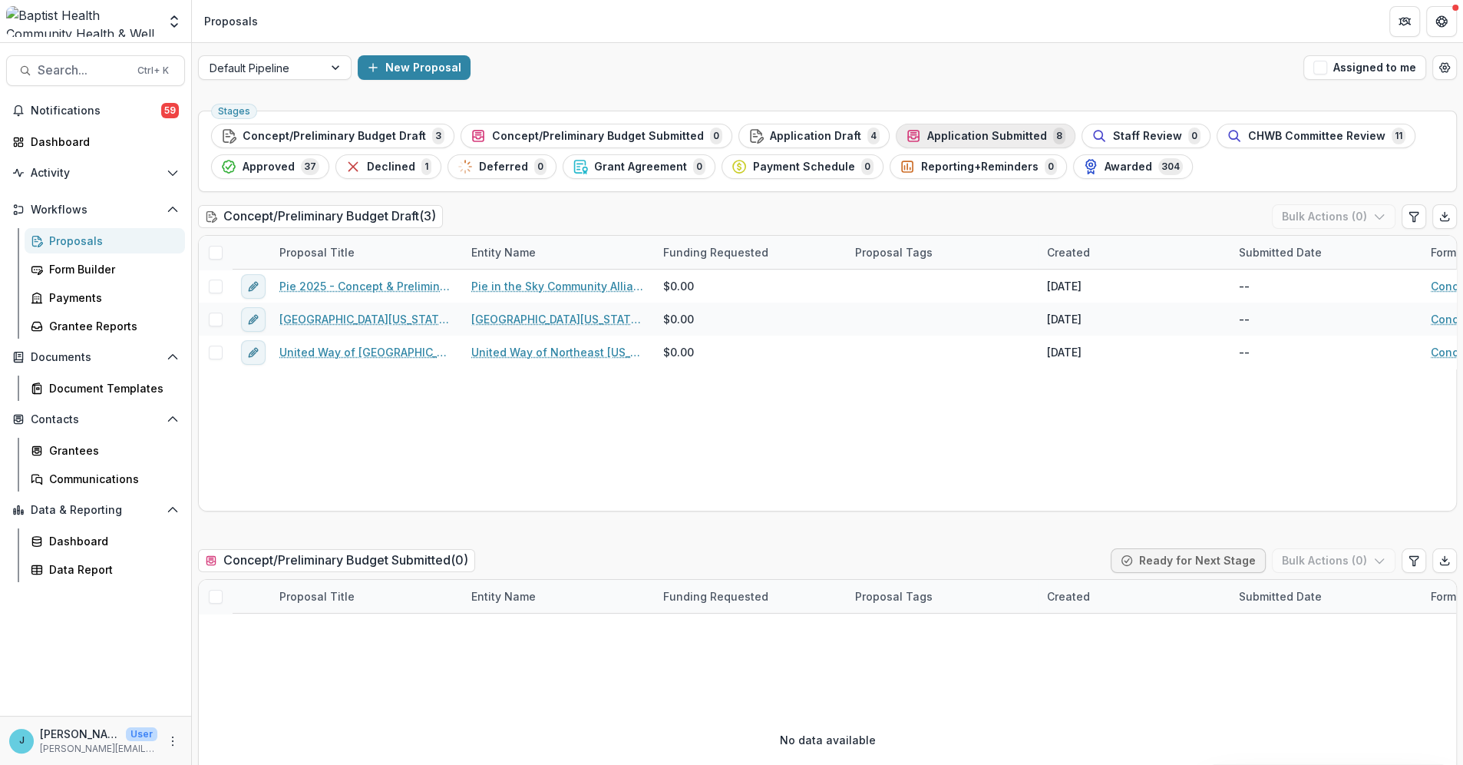
click at [949, 130] on span "Application Submitted" at bounding box center [987, 136] width 120 height 13
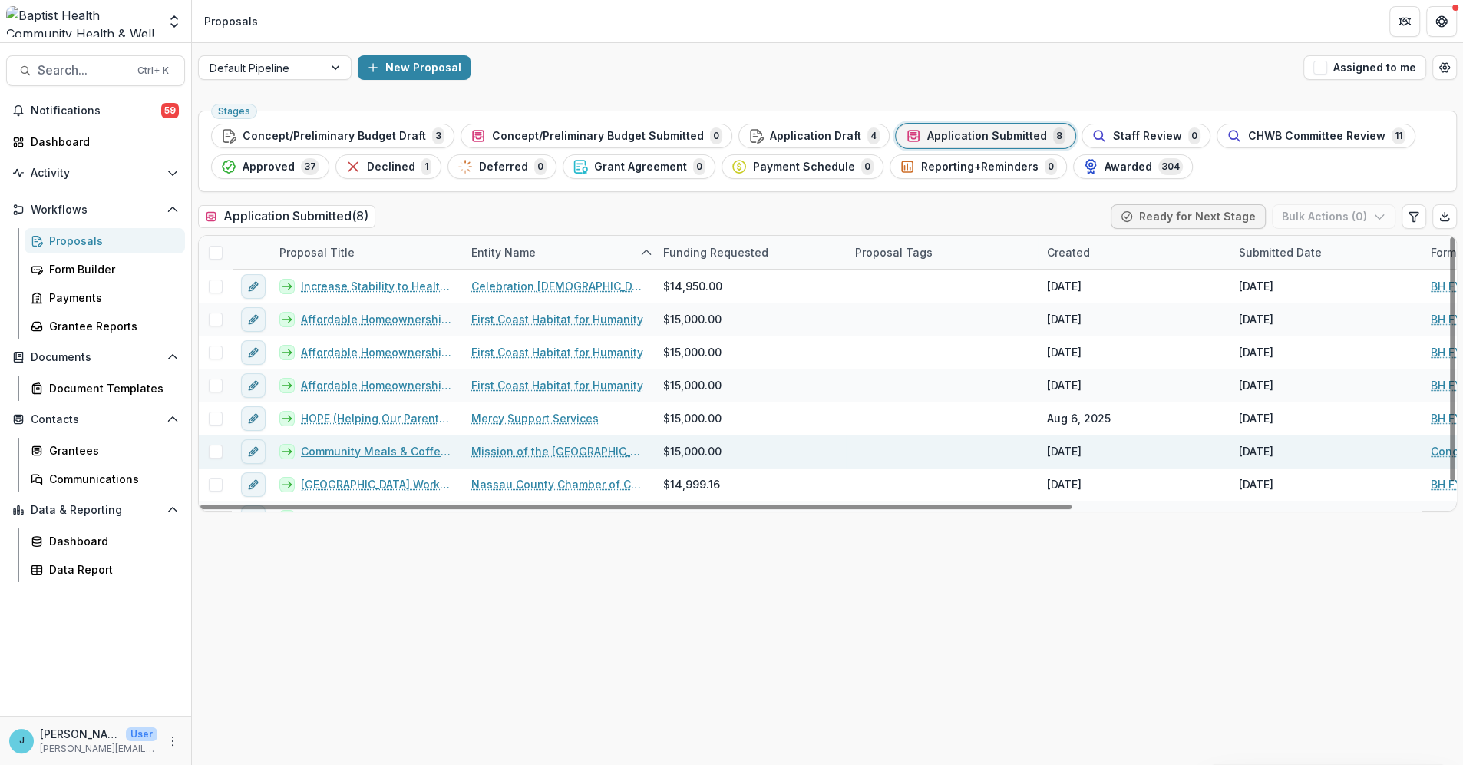
click at [350, 441] on div "Community Meals & Coffee Cafe" at bounding box center [366, 450] width 192 height 33
click at [352, 453] on link "Community Meals & Coffee Cafe" at bounding box center [377, 451] width 152 height 16
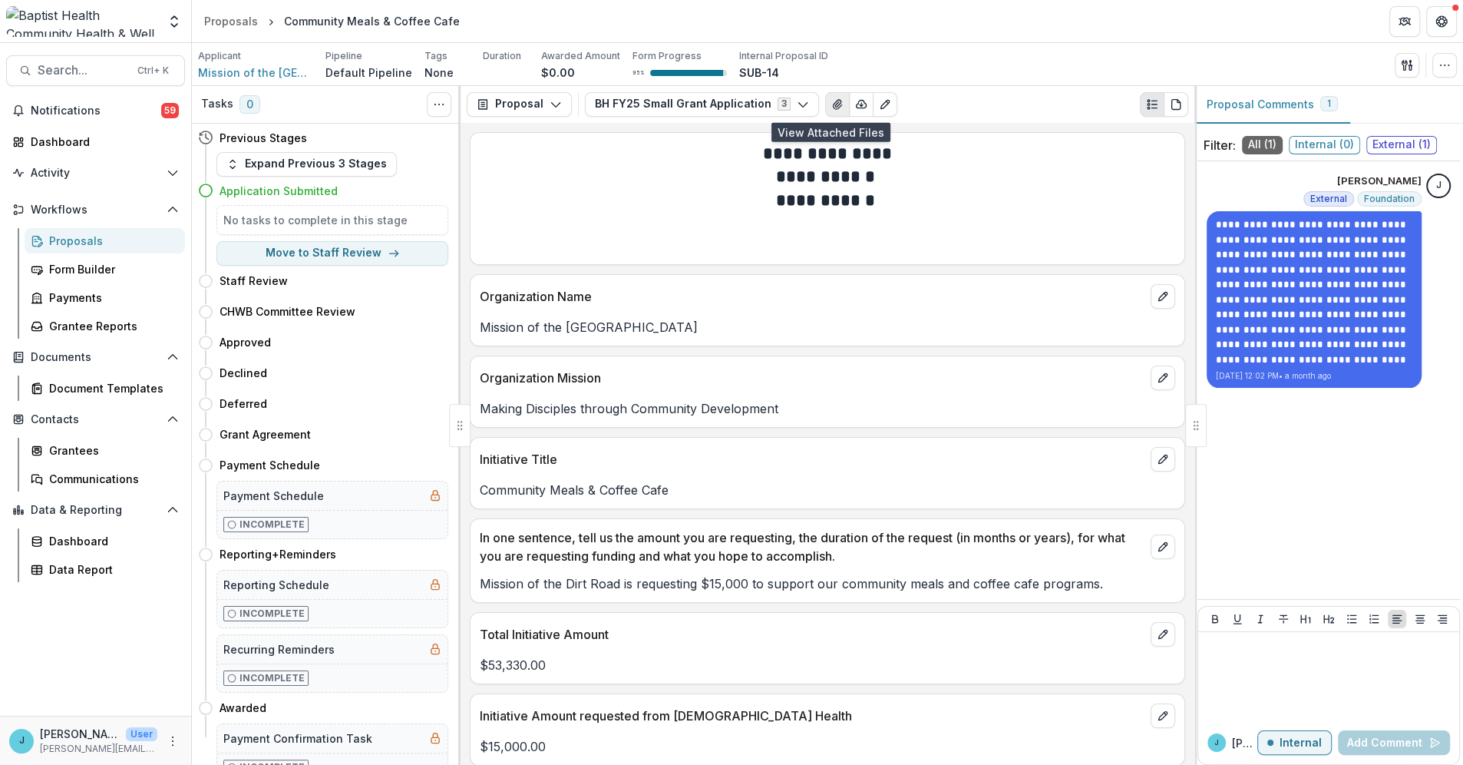
click at [833, 100] on icon "View Attached Files" at bounding box center [837, 104] width 8 height 9
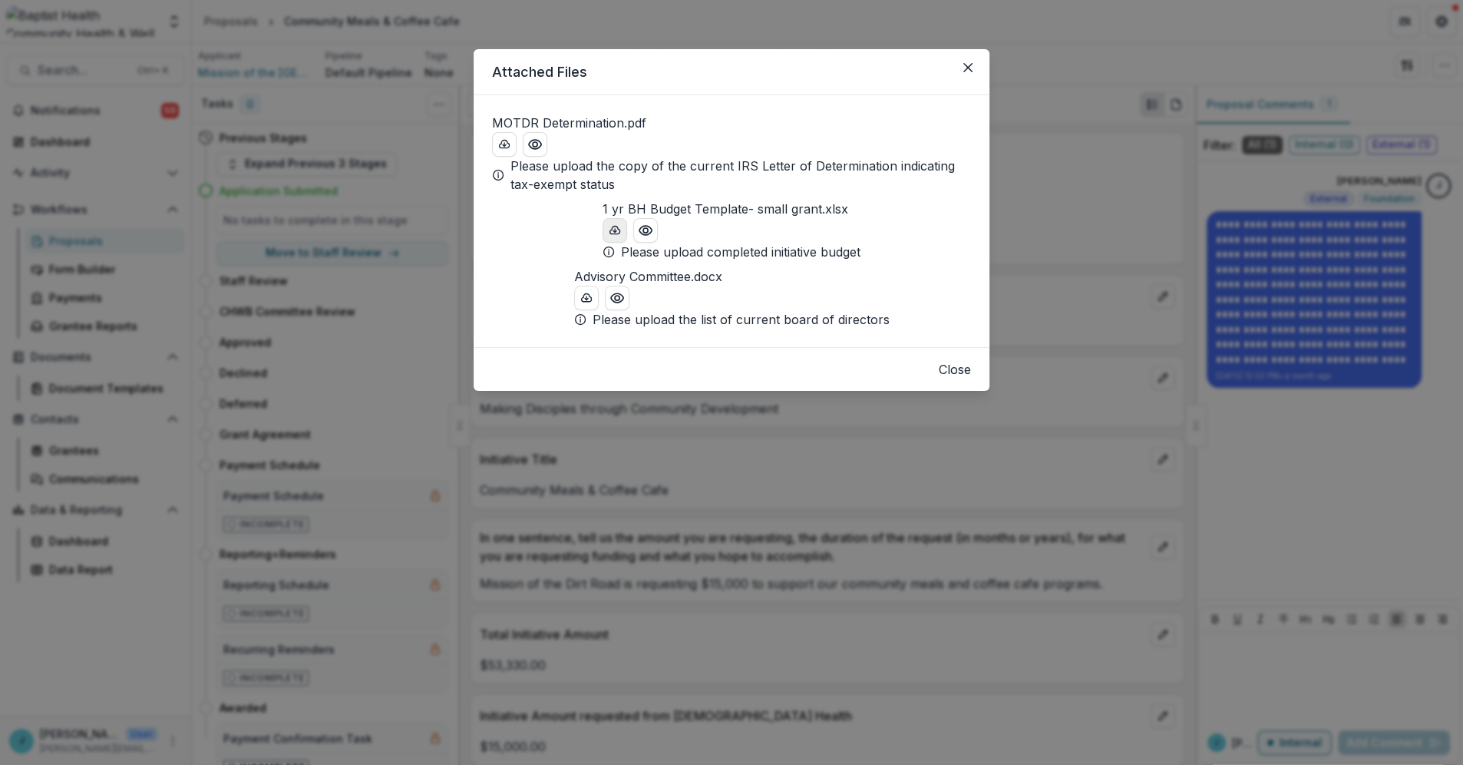
click at [609, 236] on icon "download-button" at bounding box center [615, 230] width 12 height 12
drag, startPoint x: 966, startPoint y: 67, endPoint x: 860, endPoint y: 67, distance: 106.7
click at [966, 67] on icon "Close" at bounding box center [967, 67] width 9 height 9
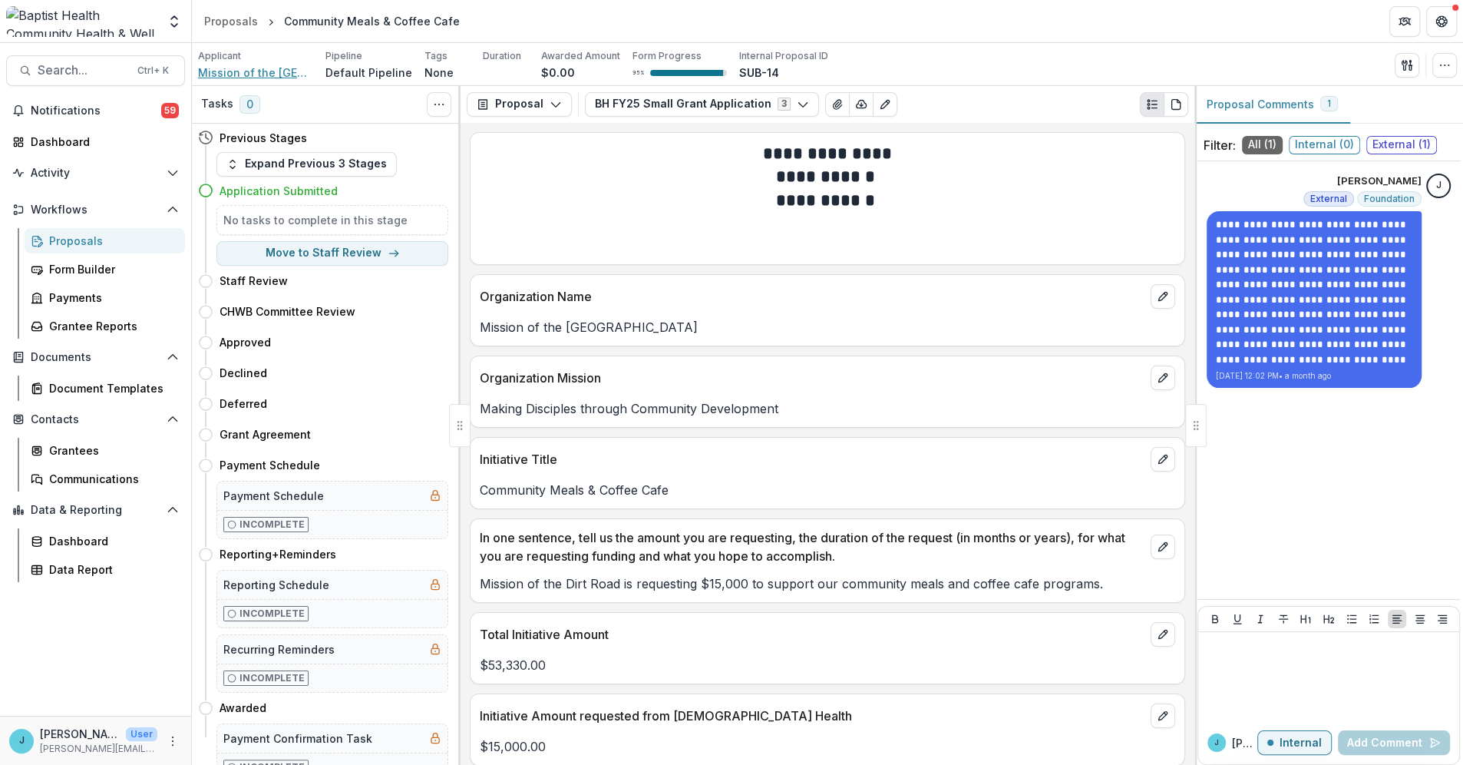
click at [246, 74] on span "Mission of the [GEOGRAPHIC_DATA]" at bounding box center [255, 72] width 115 height 16
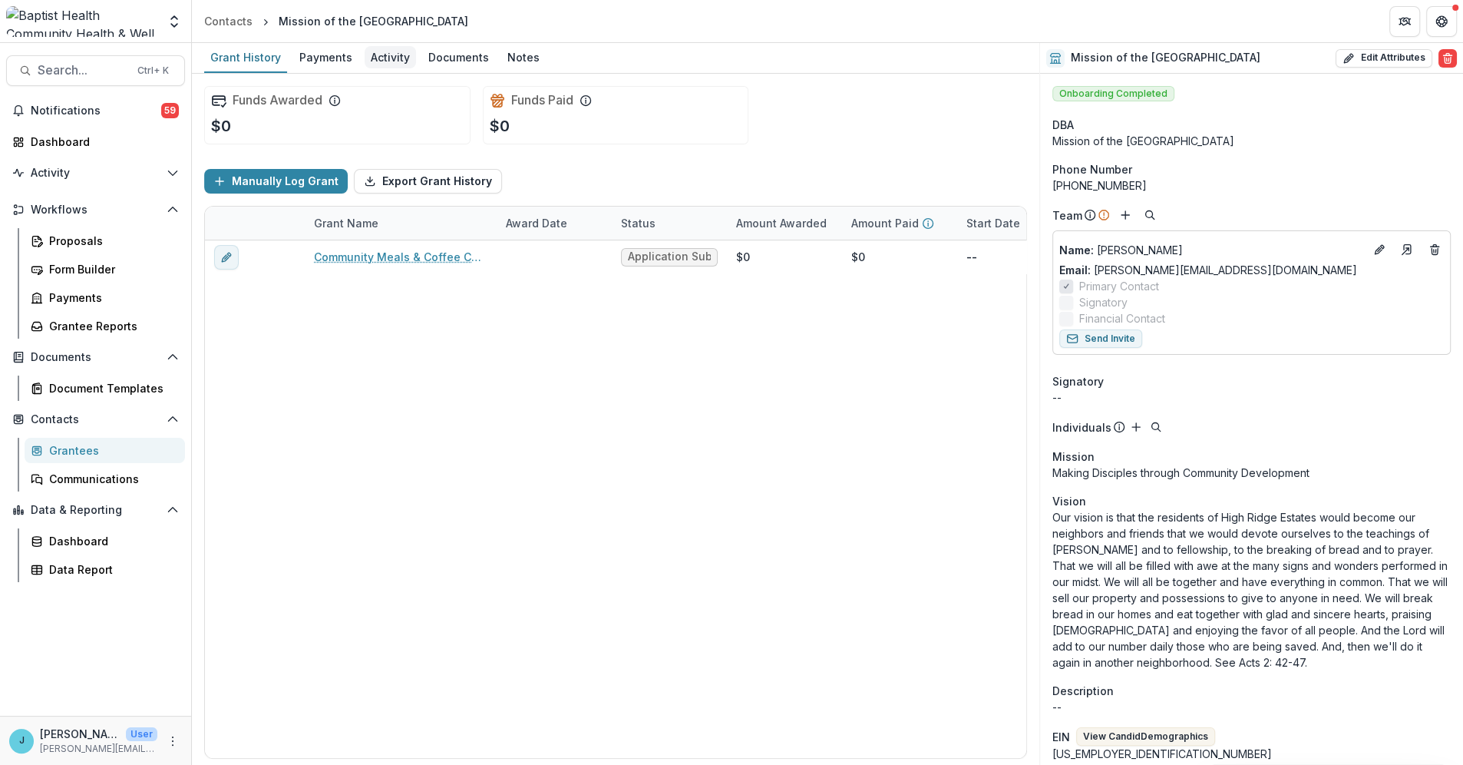
click at [382, 55] on div "Activity" at bounding box center [390, 57] width 51 height 22
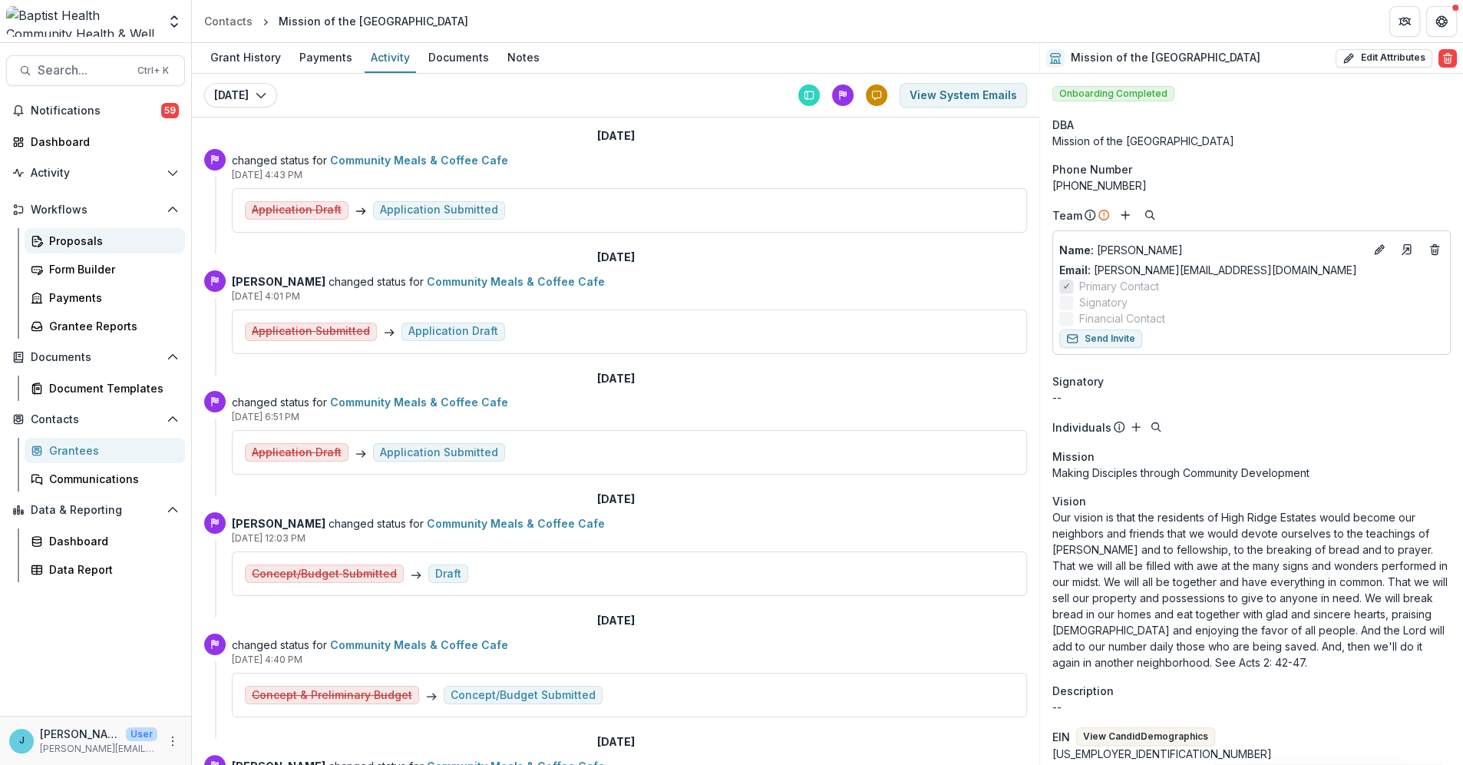
click at [90, 242] on div "Proposals" at bounding box center [111, 241] width 124 height 16
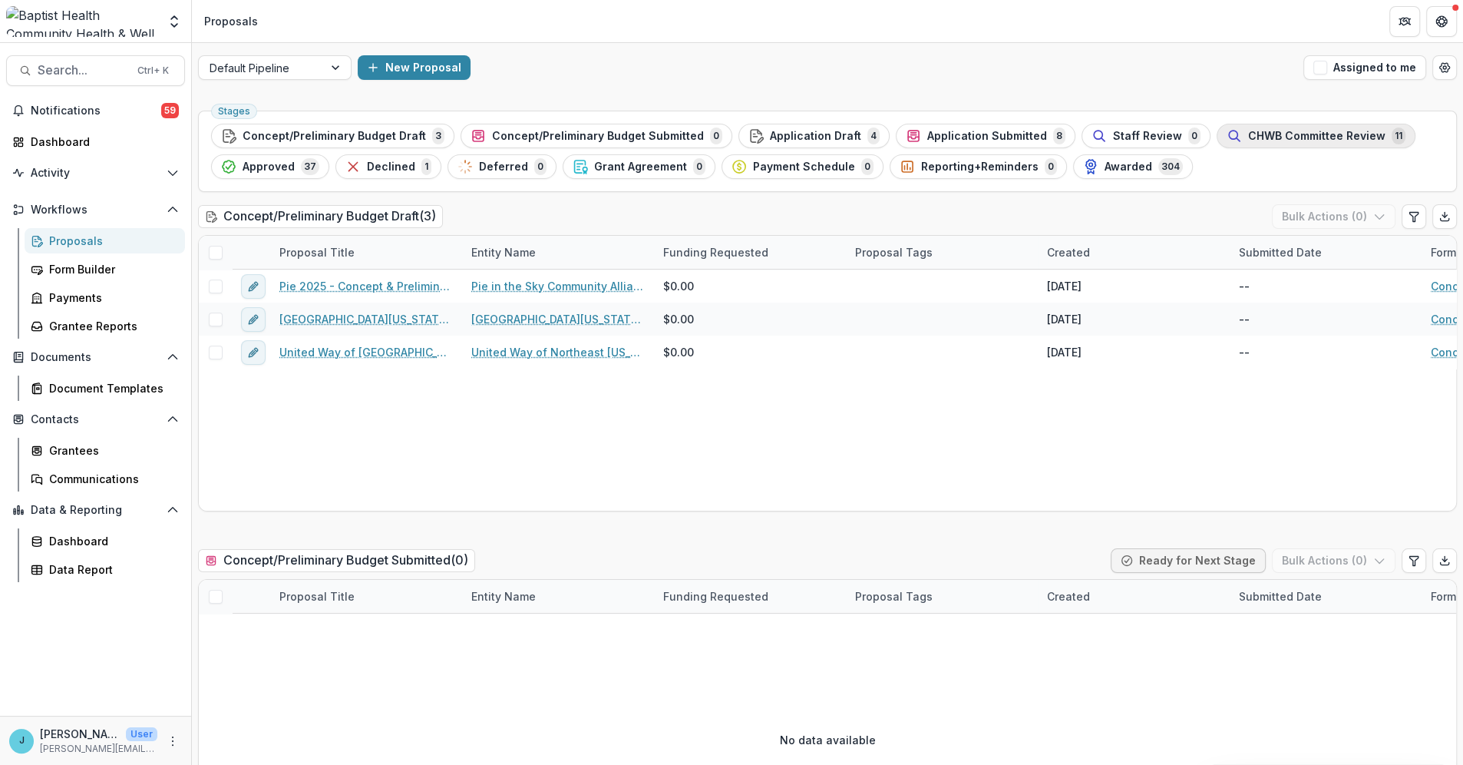
click at [1248, 131] on span "CHWB Committee Review" at bounding box center [1316, 136] width 137 height 13
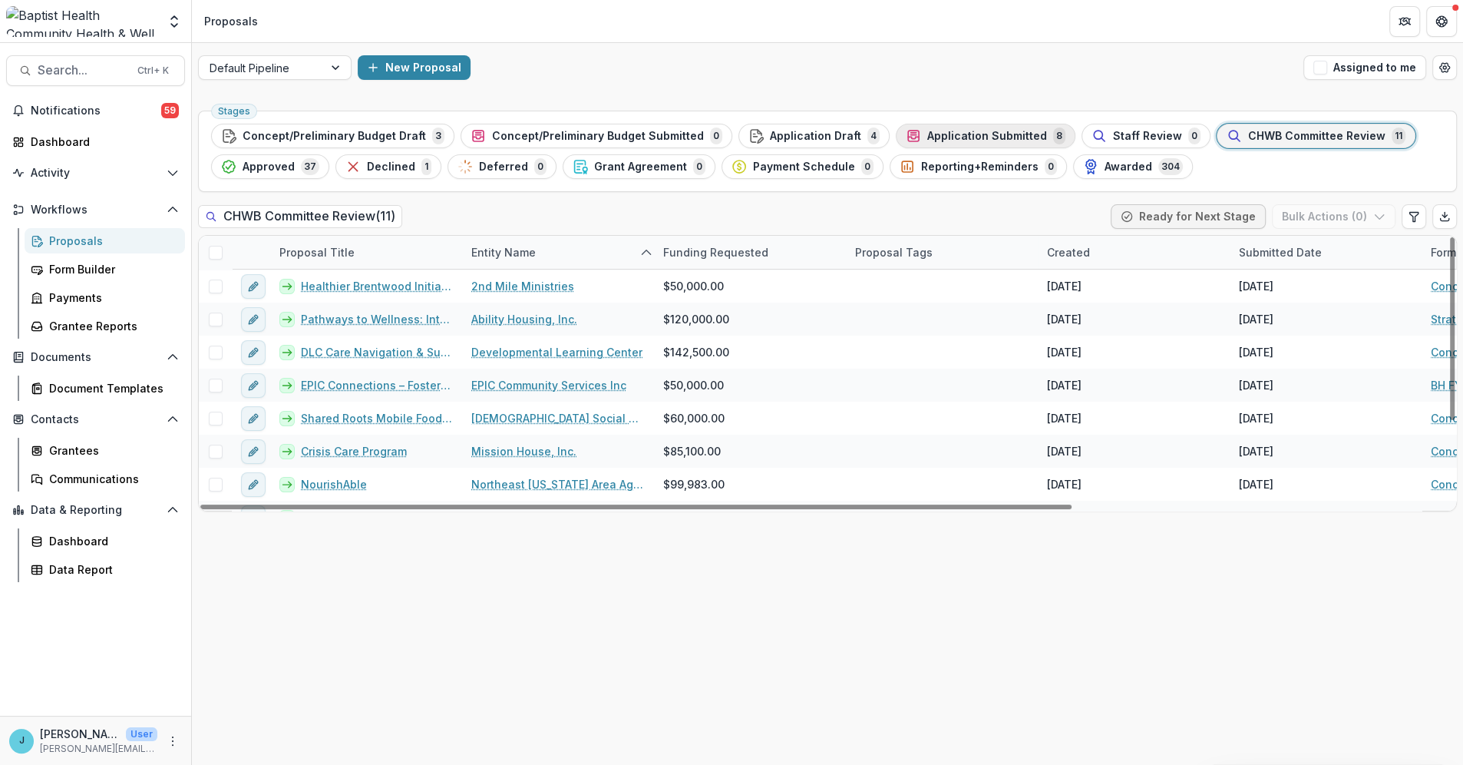
click at [930, 124] on button "Application Submitted 8" at bounding box center [986, 136] width 180 height 25
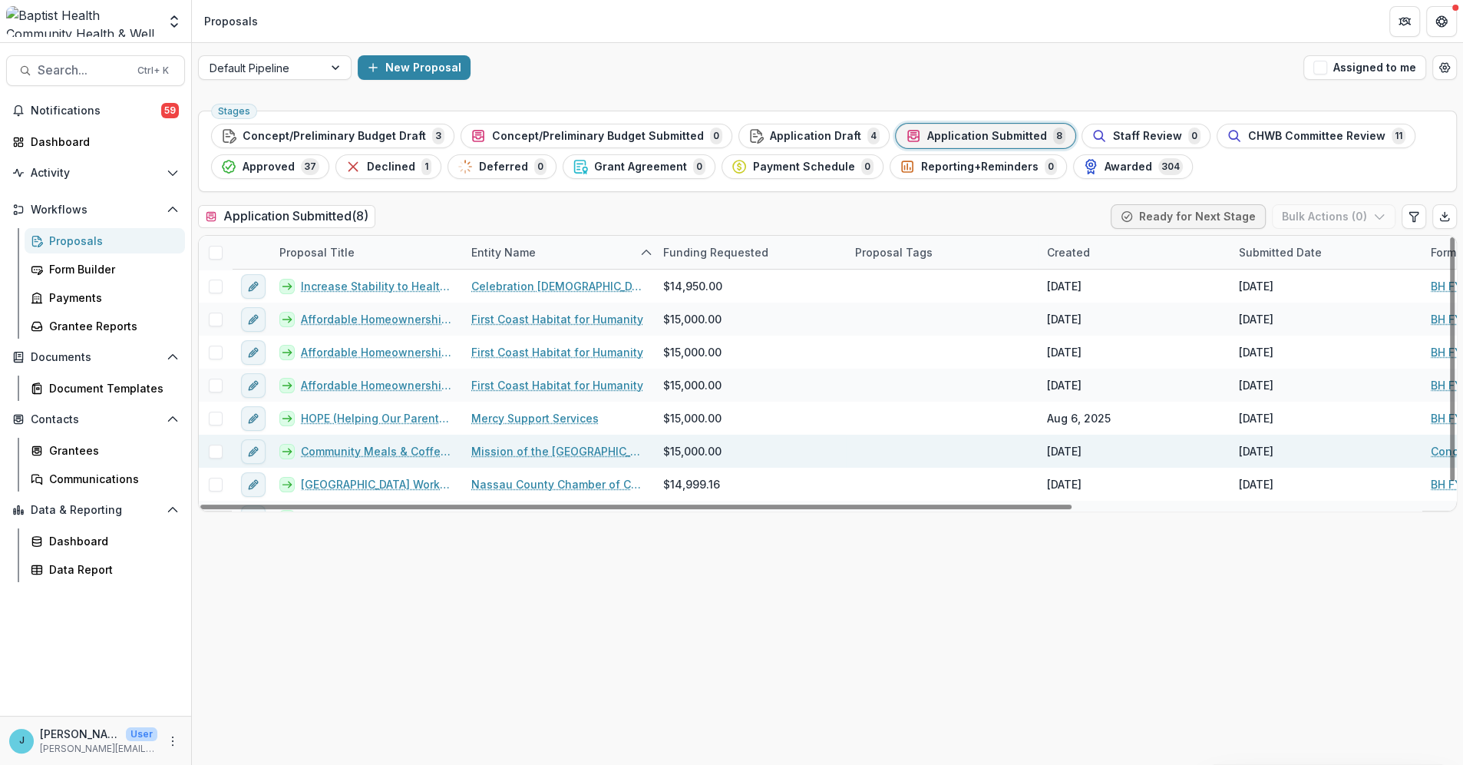
scroll to position [22, 0]
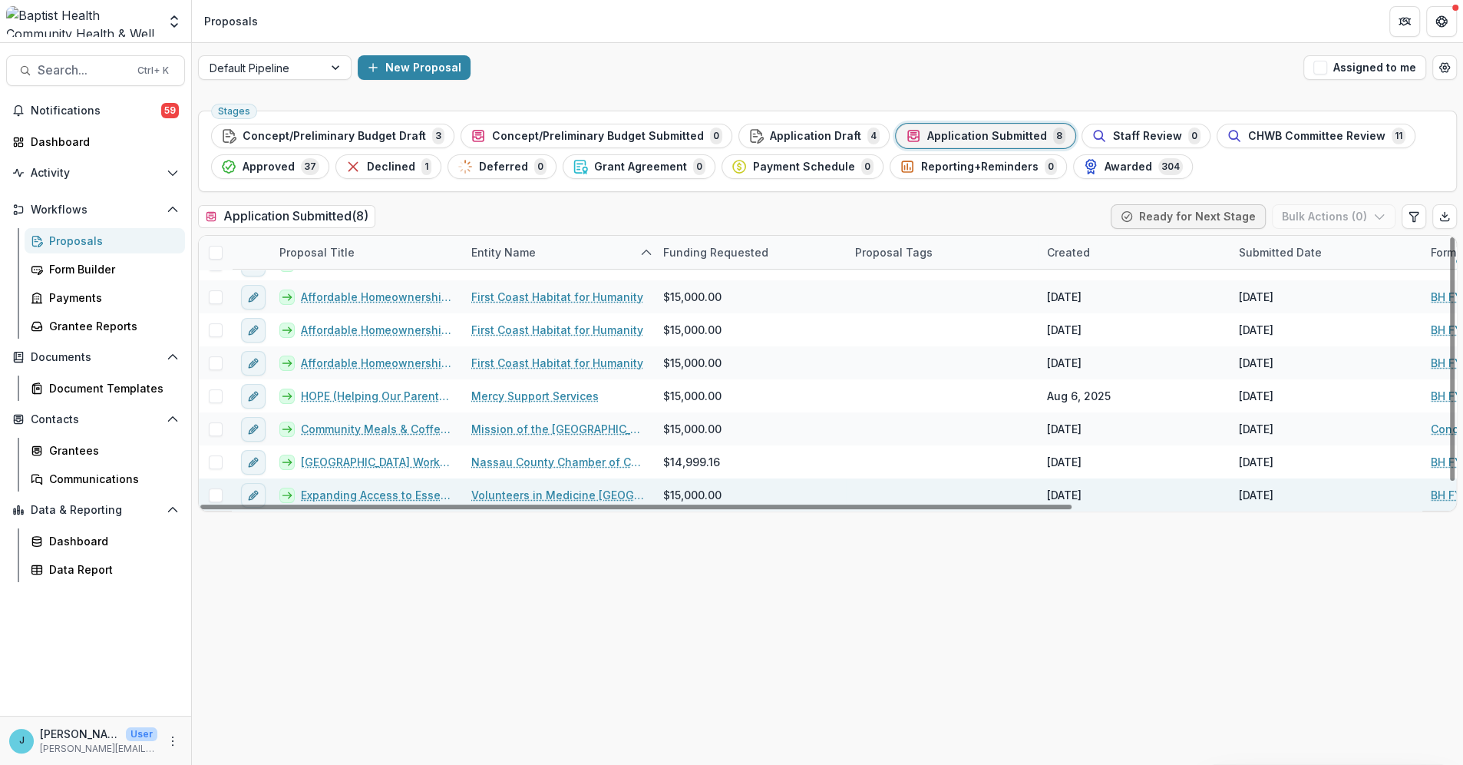
click at [401, 492] on link "Expanding Access to Essential Foods" at bounding box center [377, 495] width 152 height 16
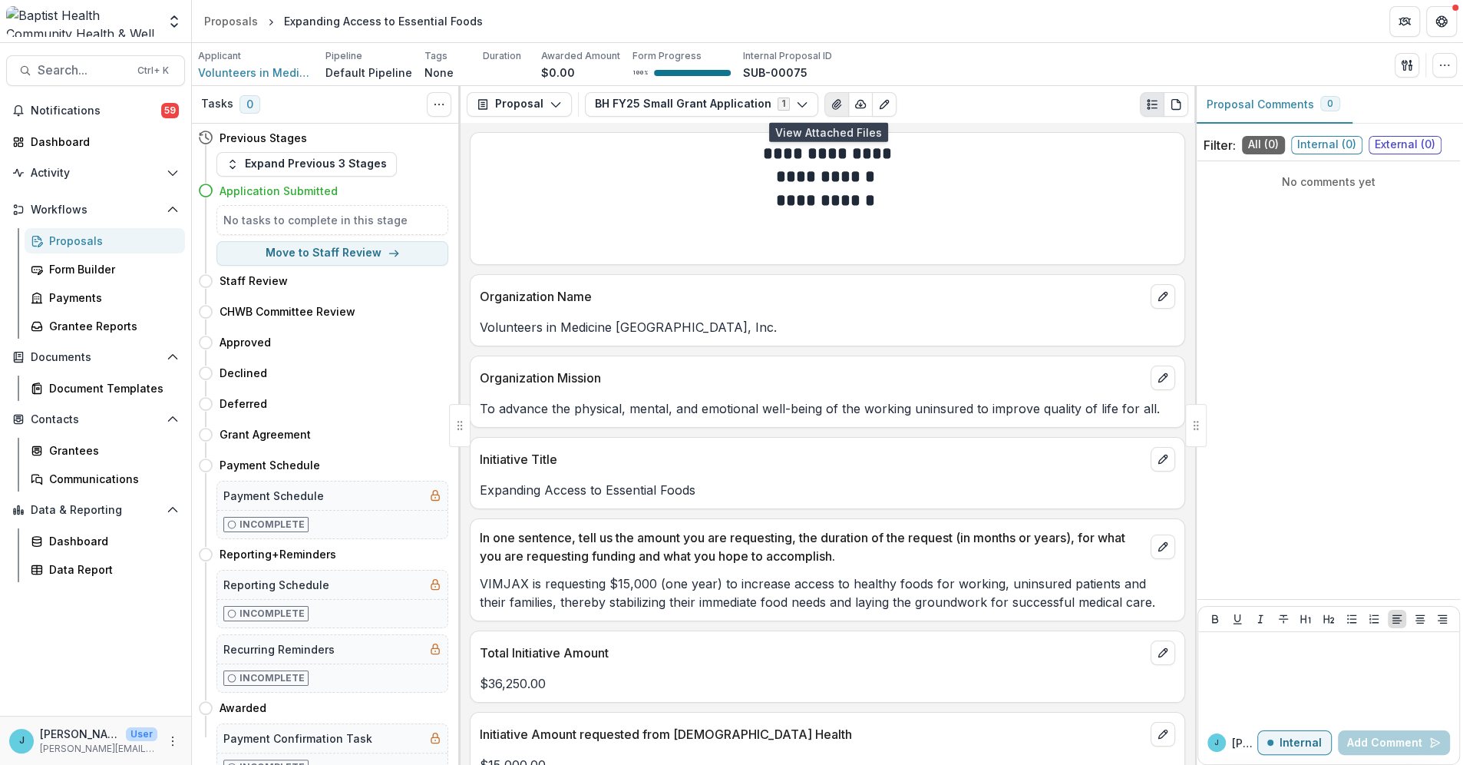
click at [832, 102] on icon "View Attached Files" at bounding box center [836, 104] width 8 height 9
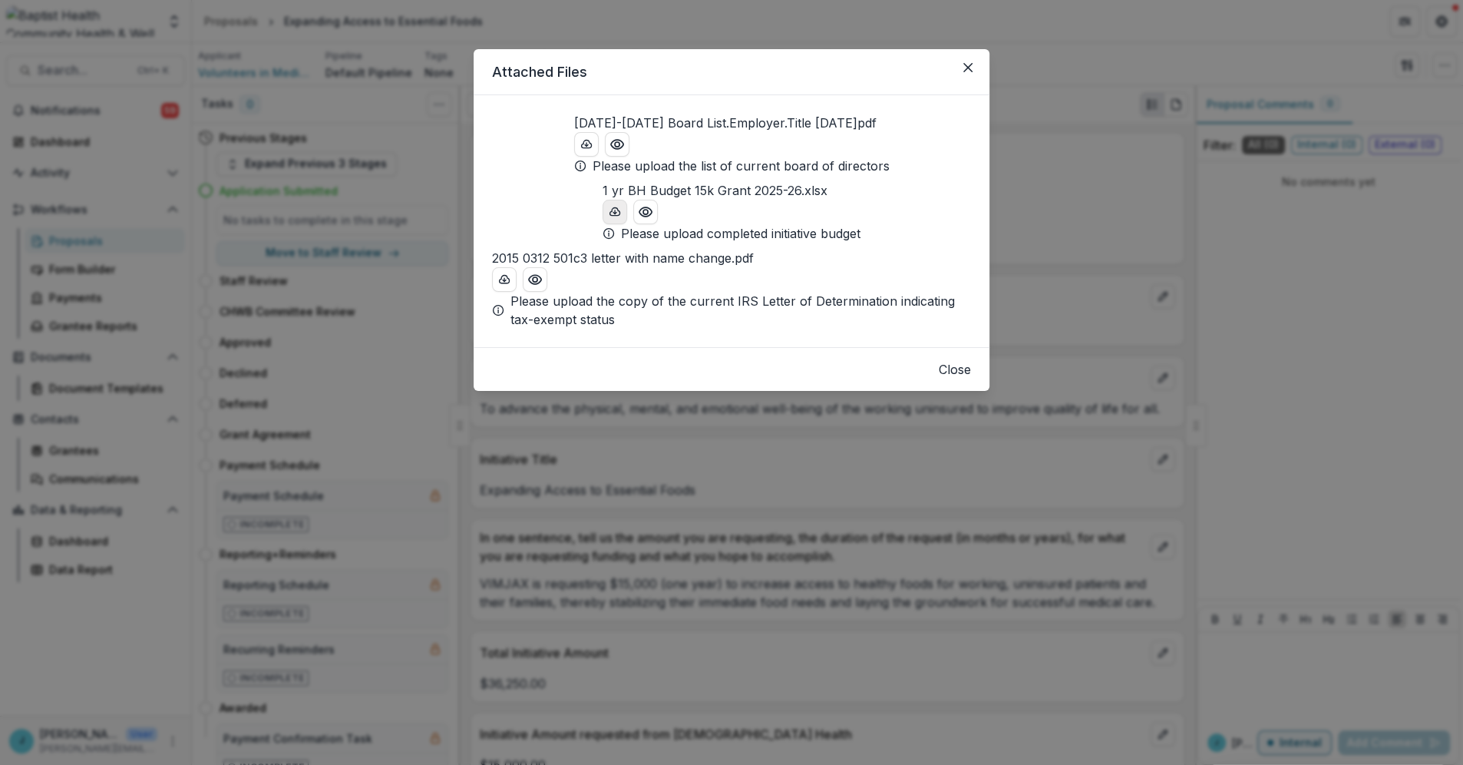
click at [610, 215] on icon "download-button" at bounding box center [615, 211] width 10 height 8
click at [973, 66] on button "Close" at bounding box center [968, 67] width 25 height 25
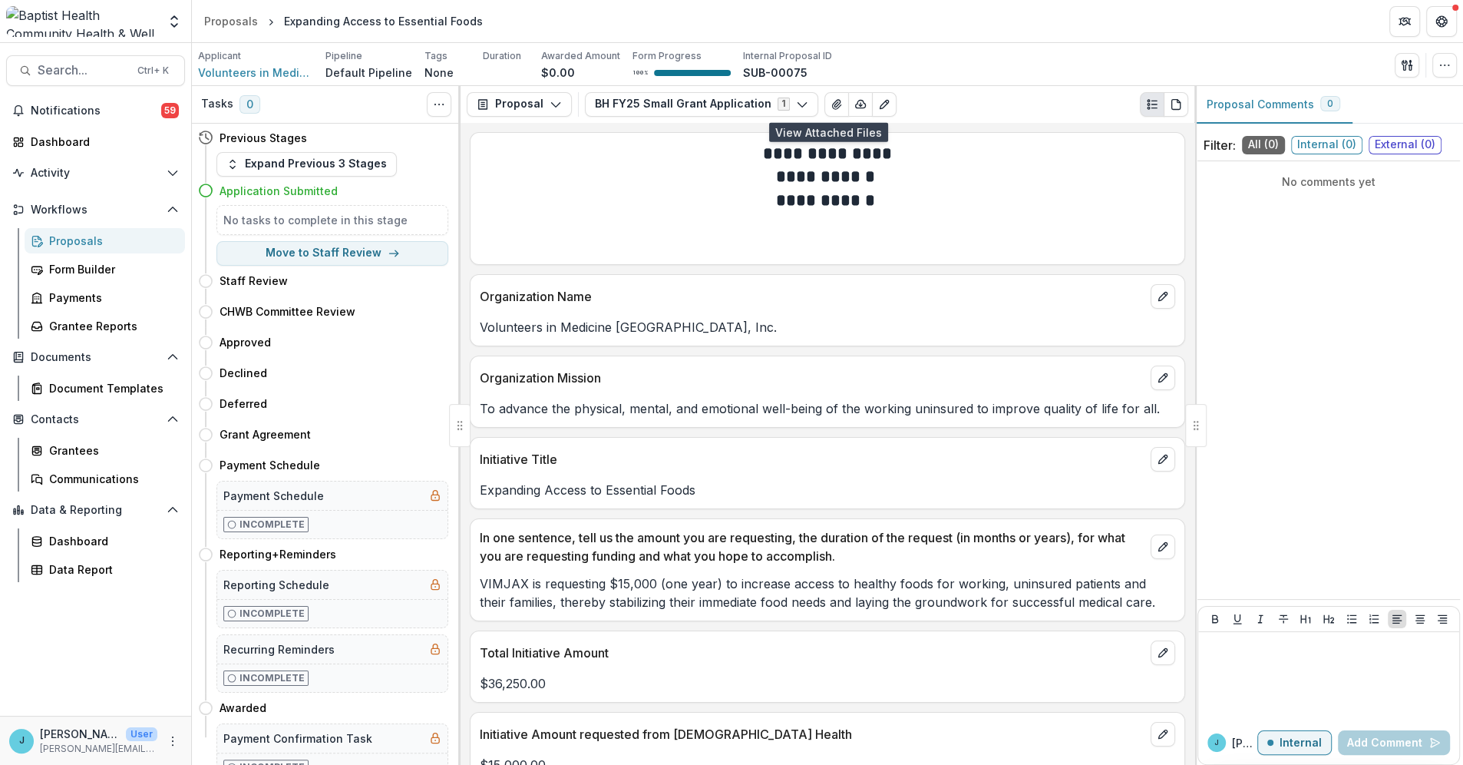
click at [64, 241] on div "Proposals" at bounding box center [111, 241] width 124 height 16
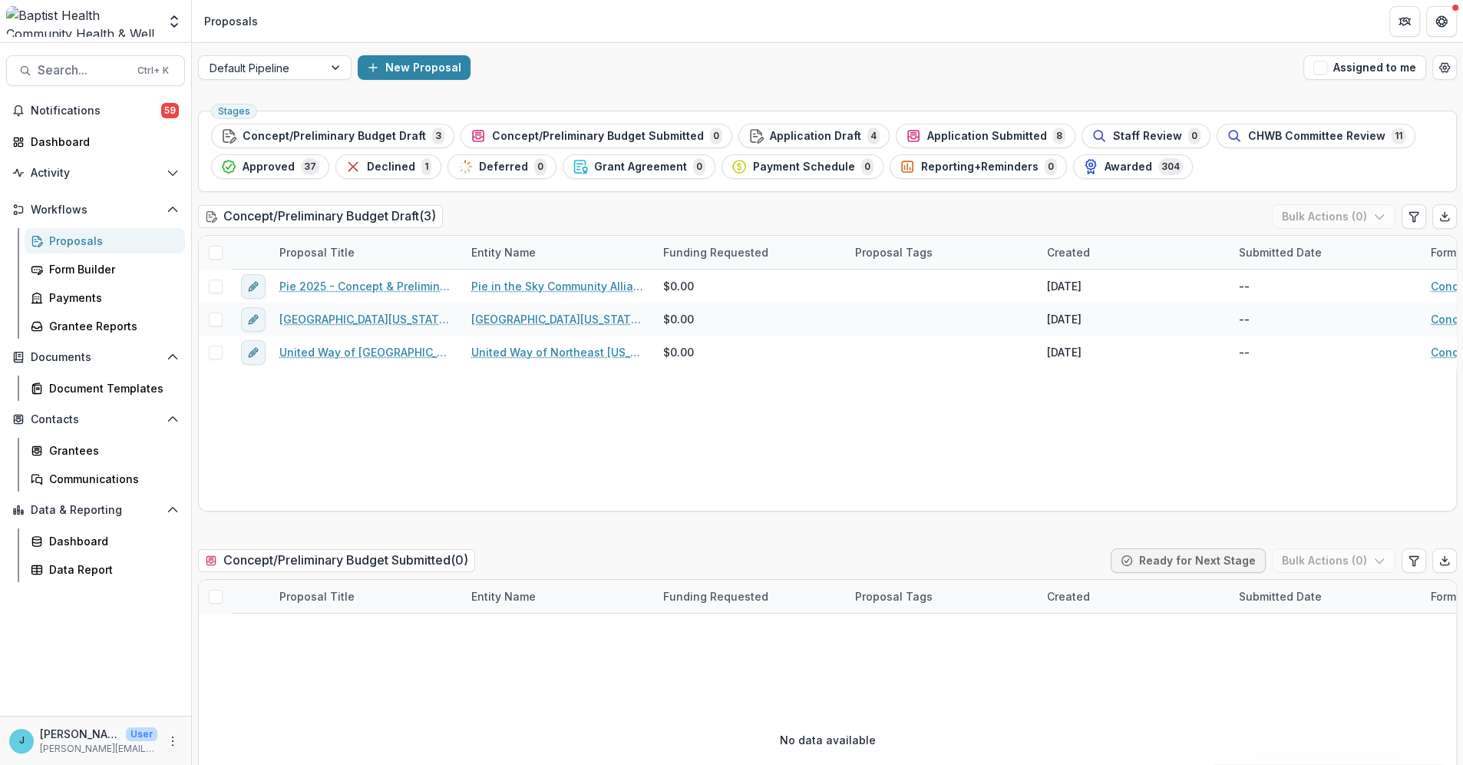
click at [943, 130] on span "Application Submitted" at bounding box center [987, 136] width 120 height 13
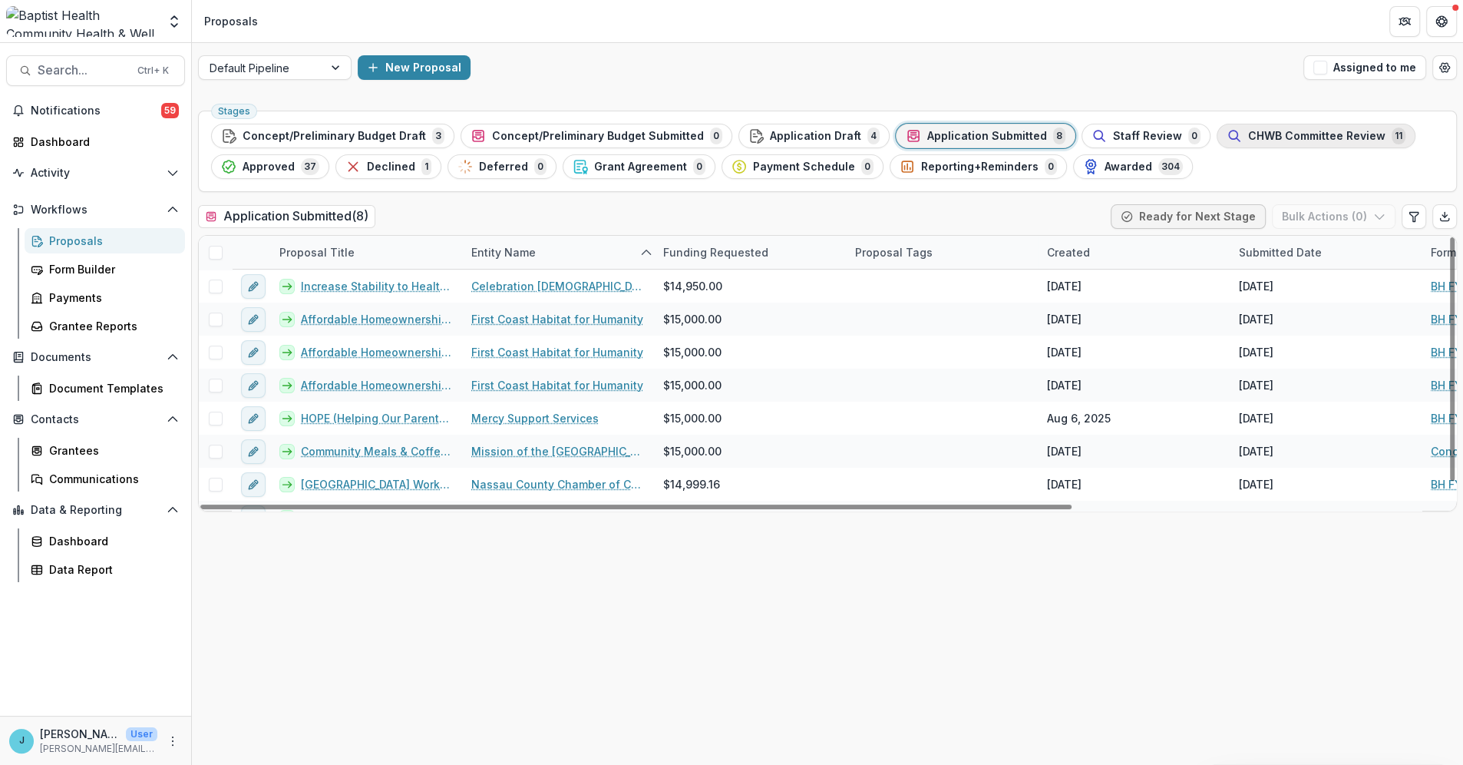
click at [1254, 137] on span "CHWB Committee Review" at bounding box center [1316, 136] width 137 height 13
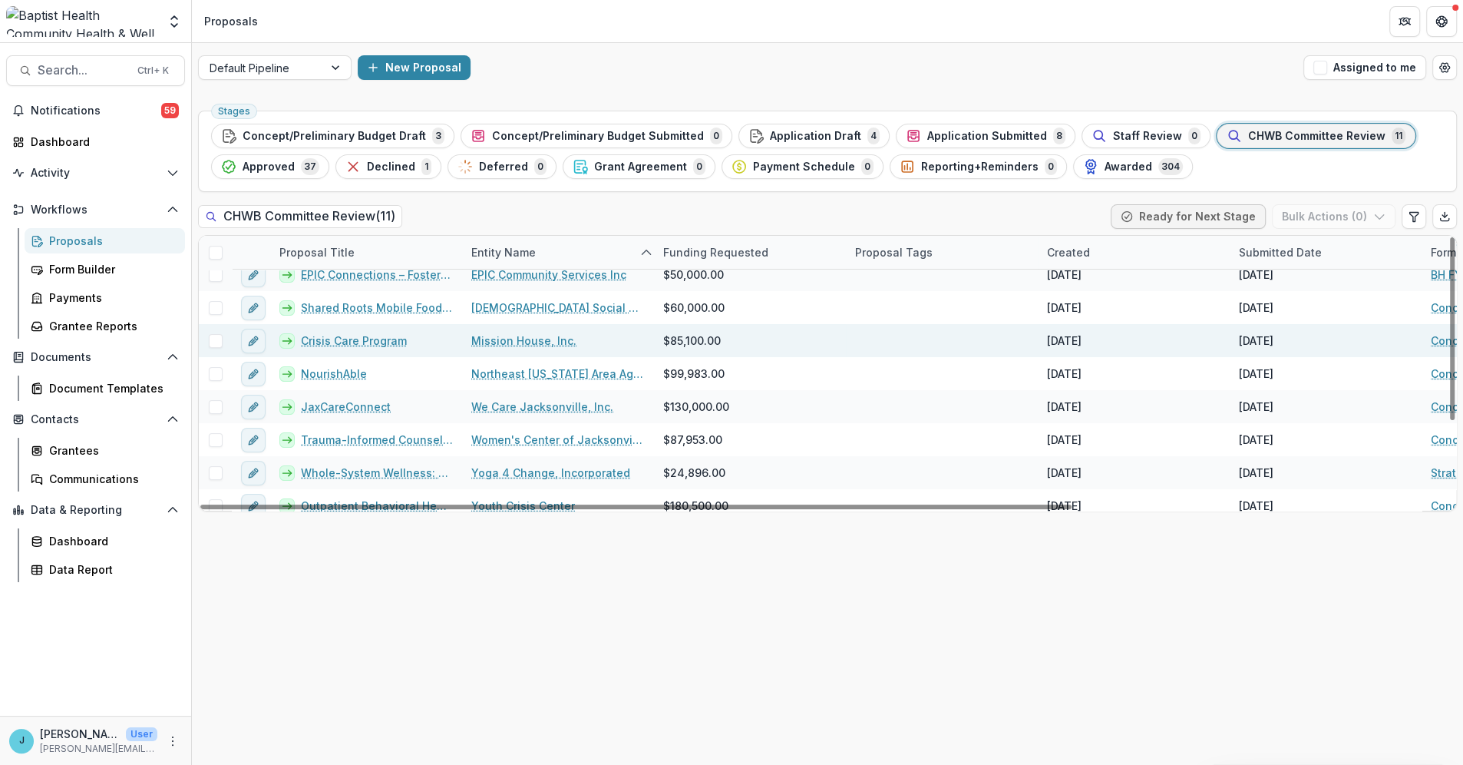
scroll to position [121, 0]
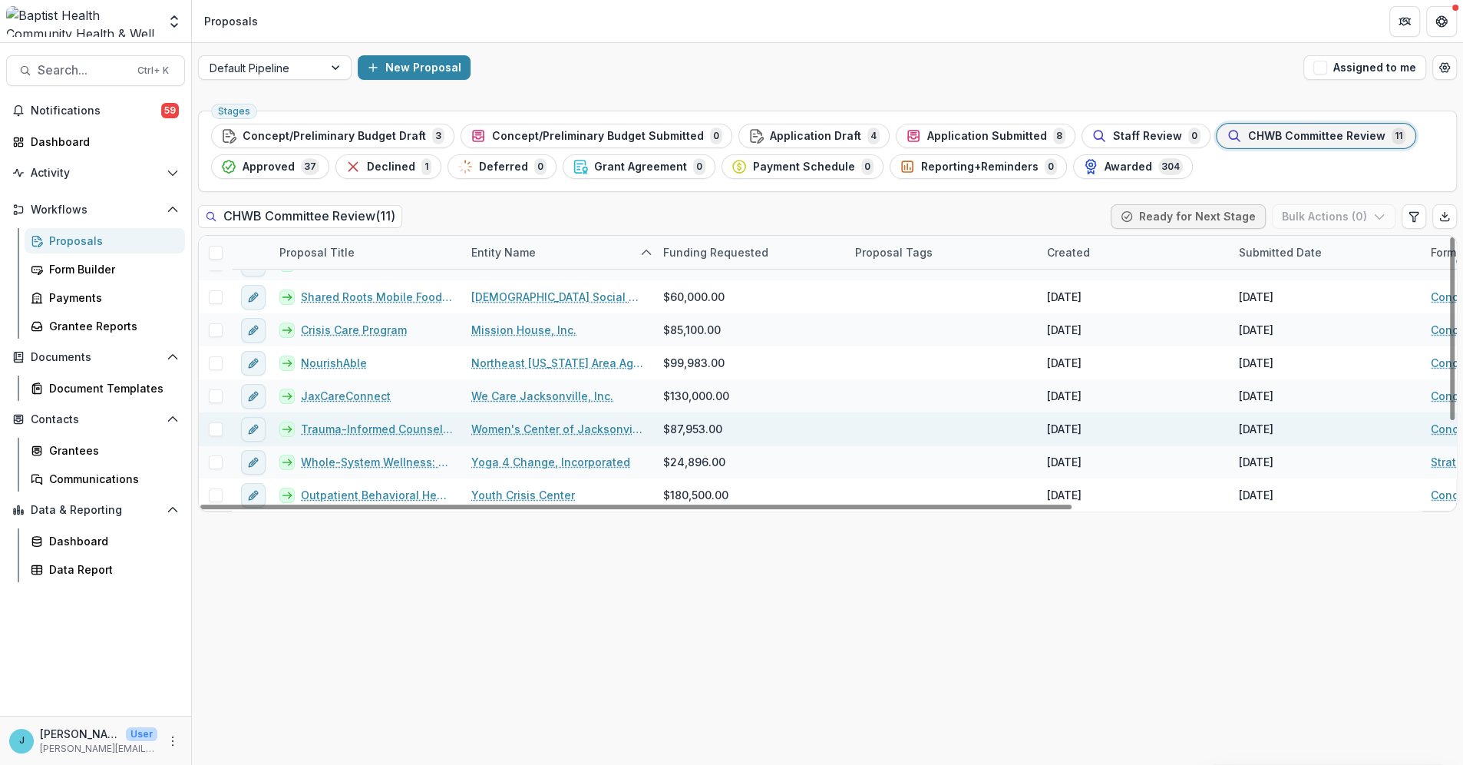
click at [415, 425] on link "Trauma-Informed Counseling Program Expansion" at bounding box center [377, 429] width 152 height 16
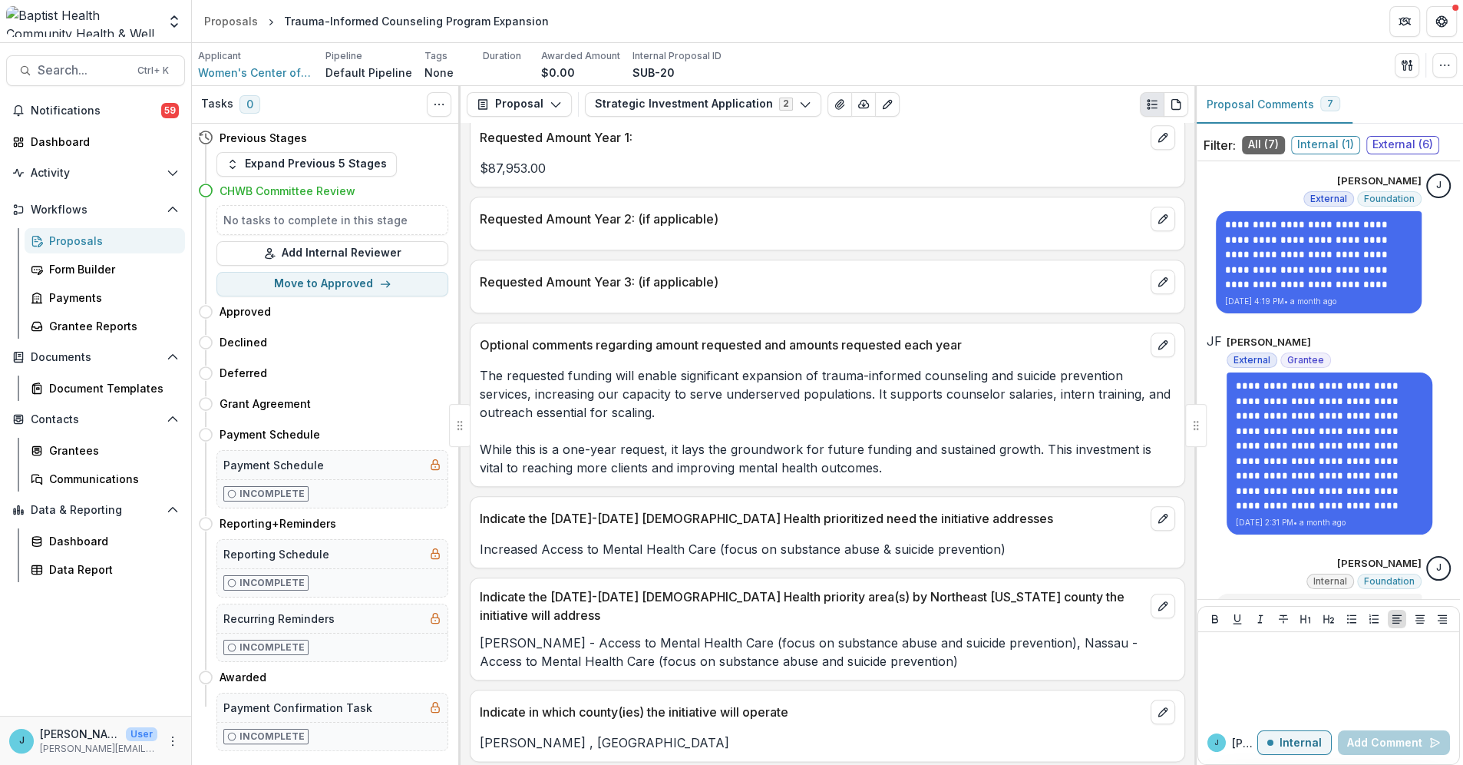
scroll to position [1621, 0]
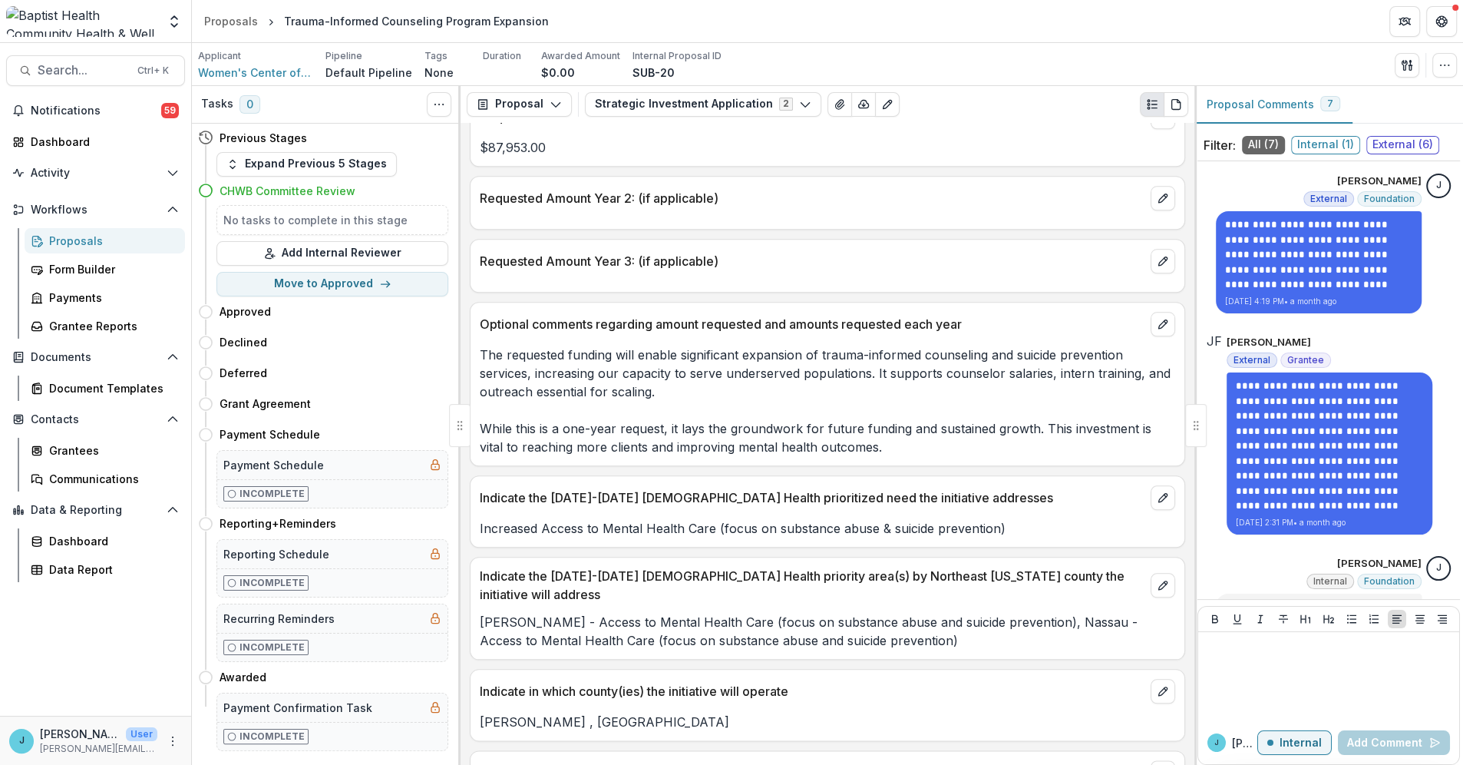
drag, startPoint x: 670, startPoint y: 372, endPoint x: 468, endPoint y: 338, distance: 204.8
click at [468, 338] on div "**********" at bounding box center [828, 444] width 734 height 642
copy p "The requested funding will enable significant expansion of trauma-informed coun…"
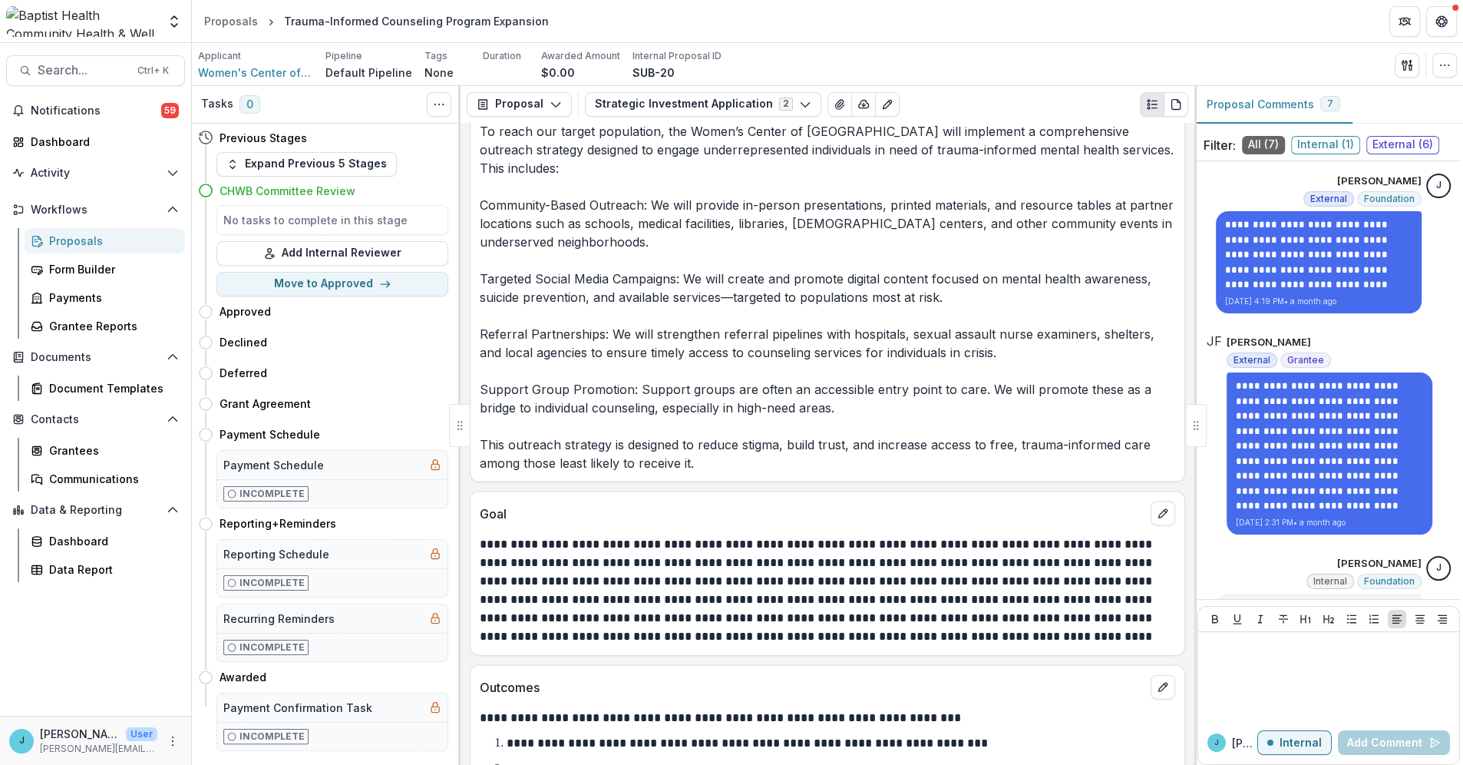
scroll to position [3241, 0]
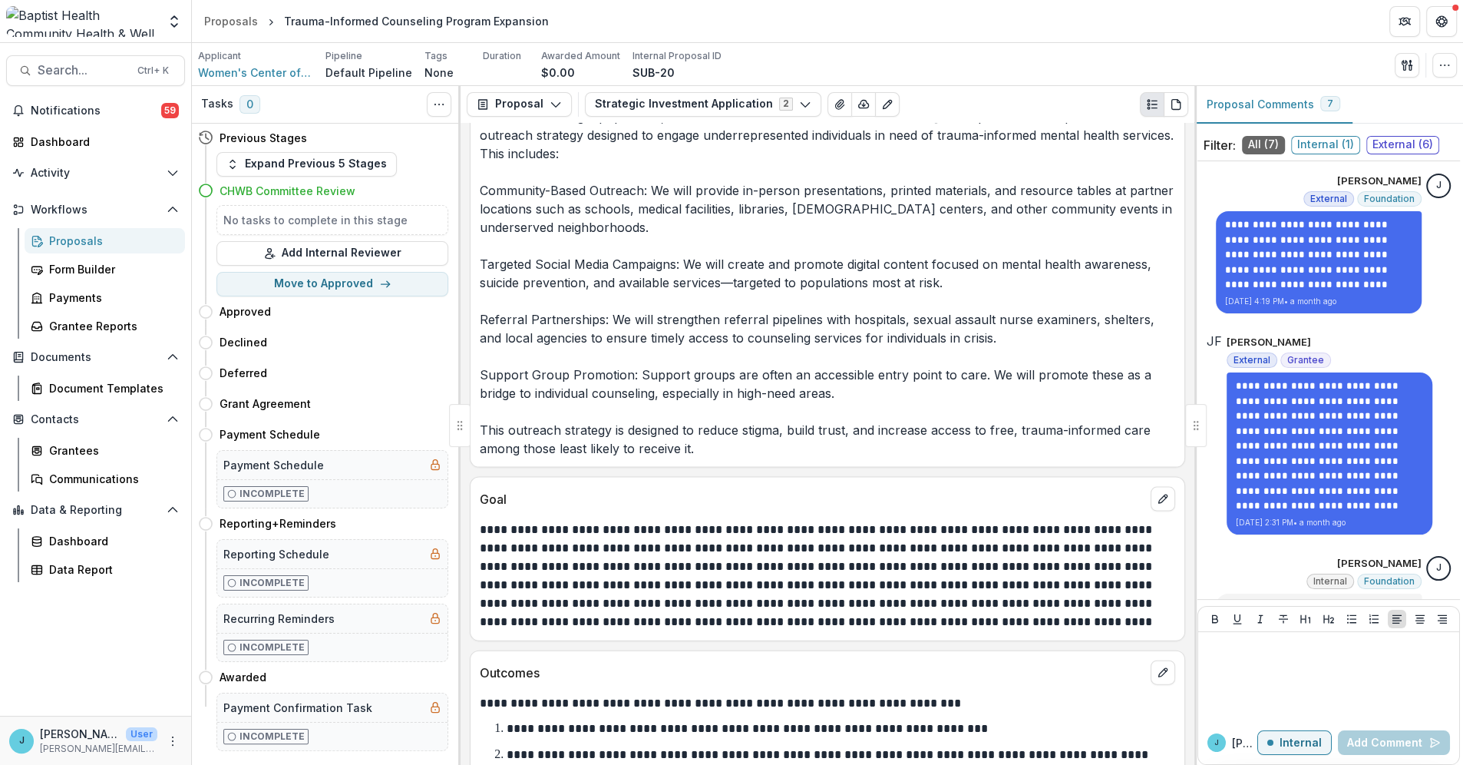
click at [648, 537] on p "**********" at bounding box center [825, 575] width 691 height 111
drag, startPoint x: 785, startPoint y: 500, endPoint x: 960, endPoint y: 500, distance: 174.3
click at [960, 520] on p "**********" at bounding box center [825, 575] width 691 height 111
copy p "**********"
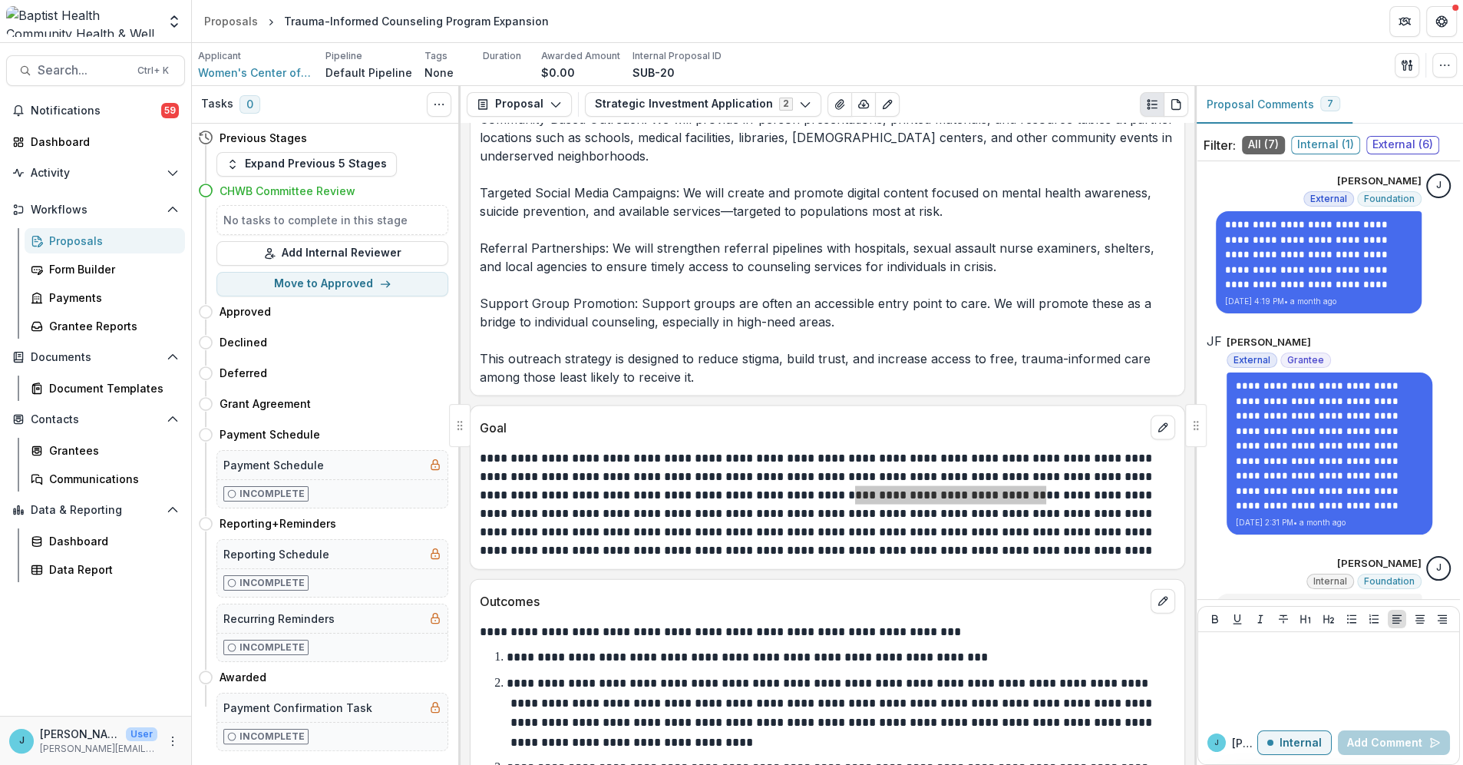
scroll to position [3497, 0]
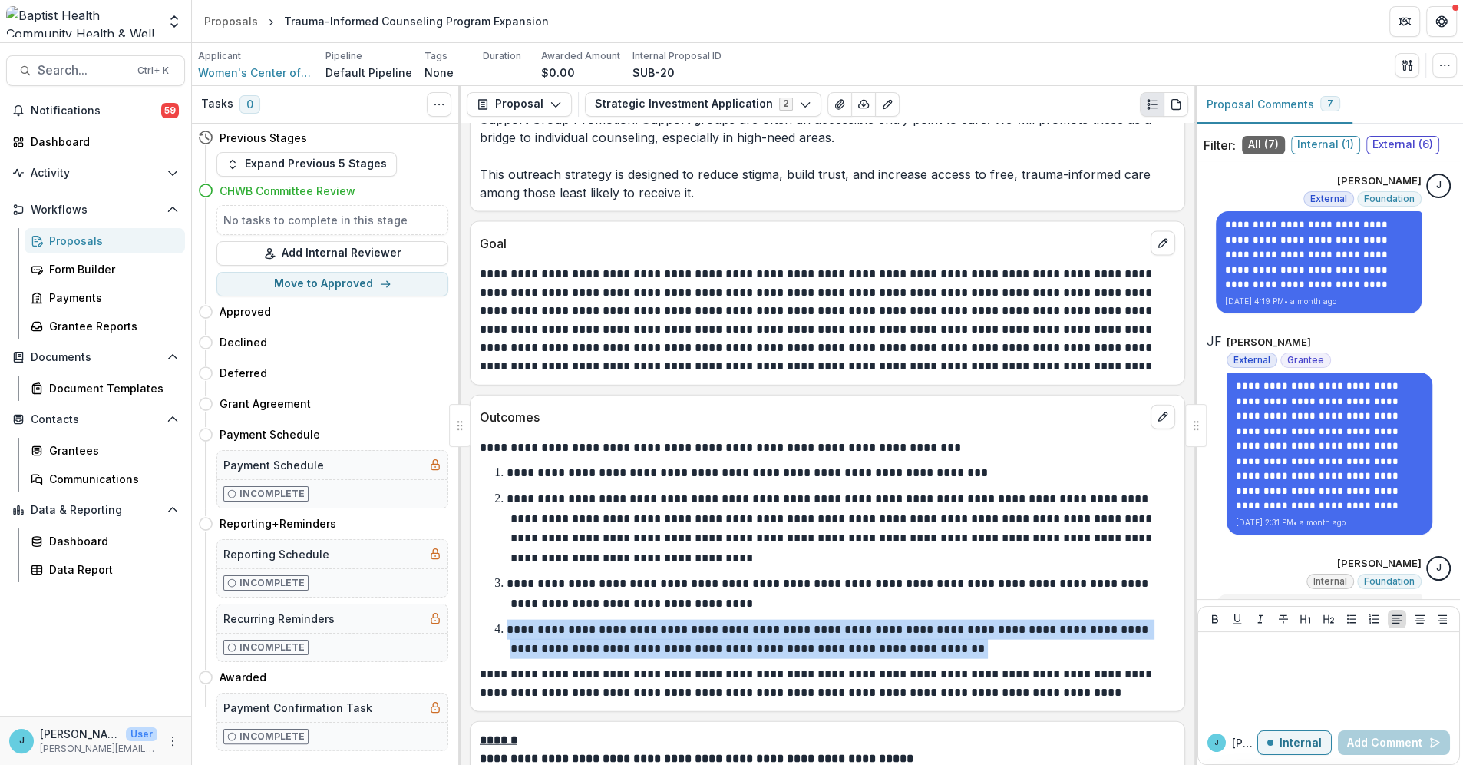
drag, startPoint x: 929, startPoint y: 574, endPoint x: 508, endPoint y: 563, distance: 420.8
click at [508, 619] on li "**********" at bounding box center [836, 638] width 677 height 39
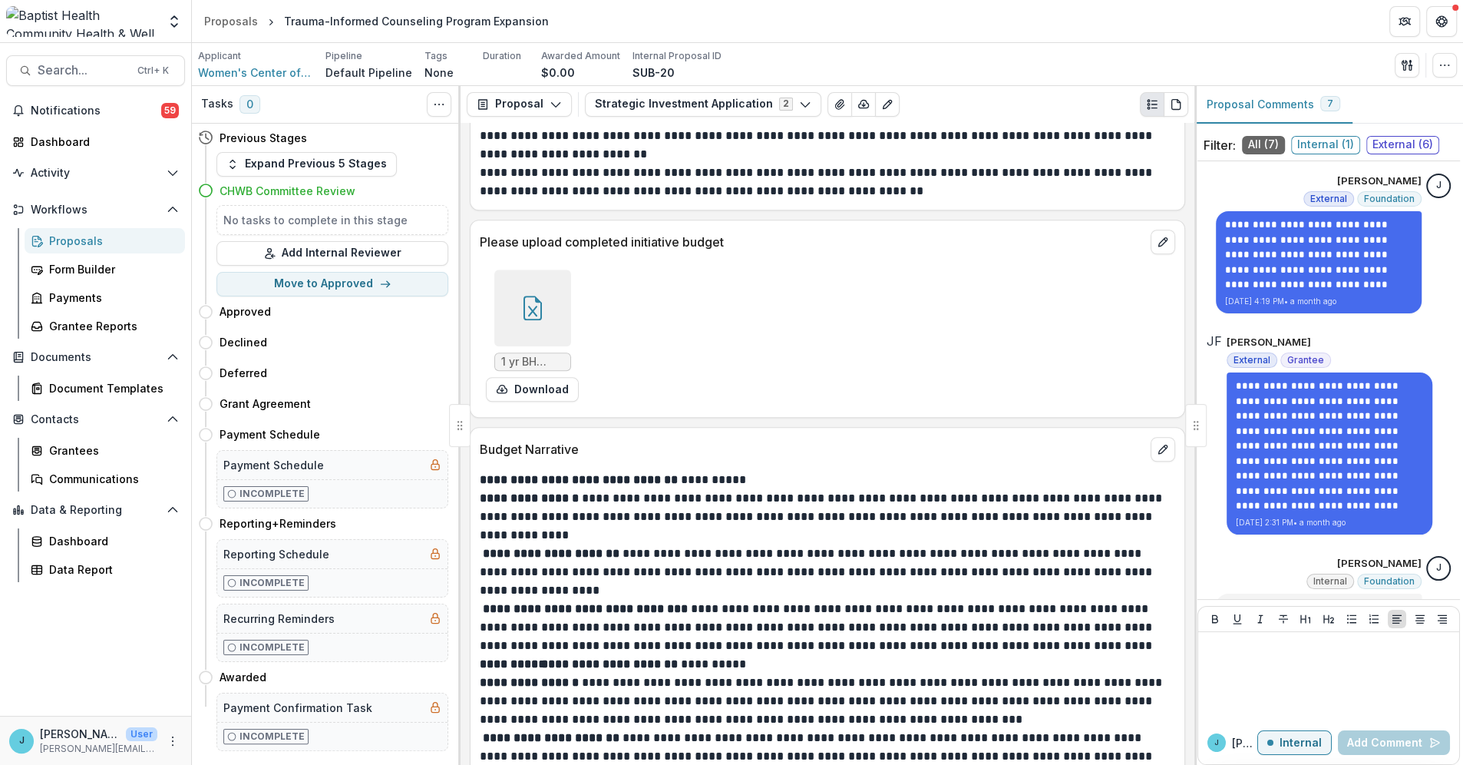
scroll to position [7165, 0]
click at [652, 636] on p at bounding box center [825, 645] width 691 height 18
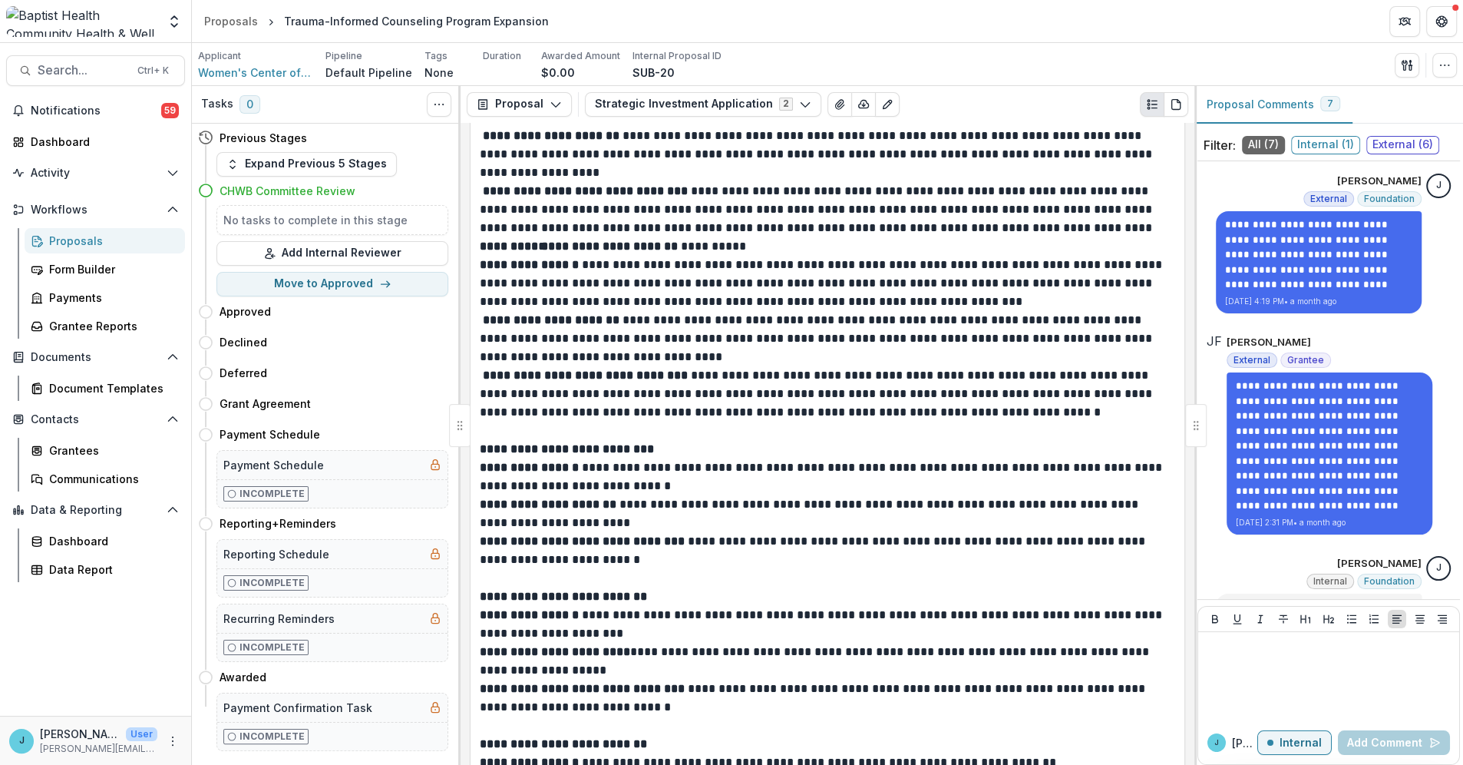
scroll to position [7762, 0]
